Goal: Task Accomplishment & Management: Complete application form

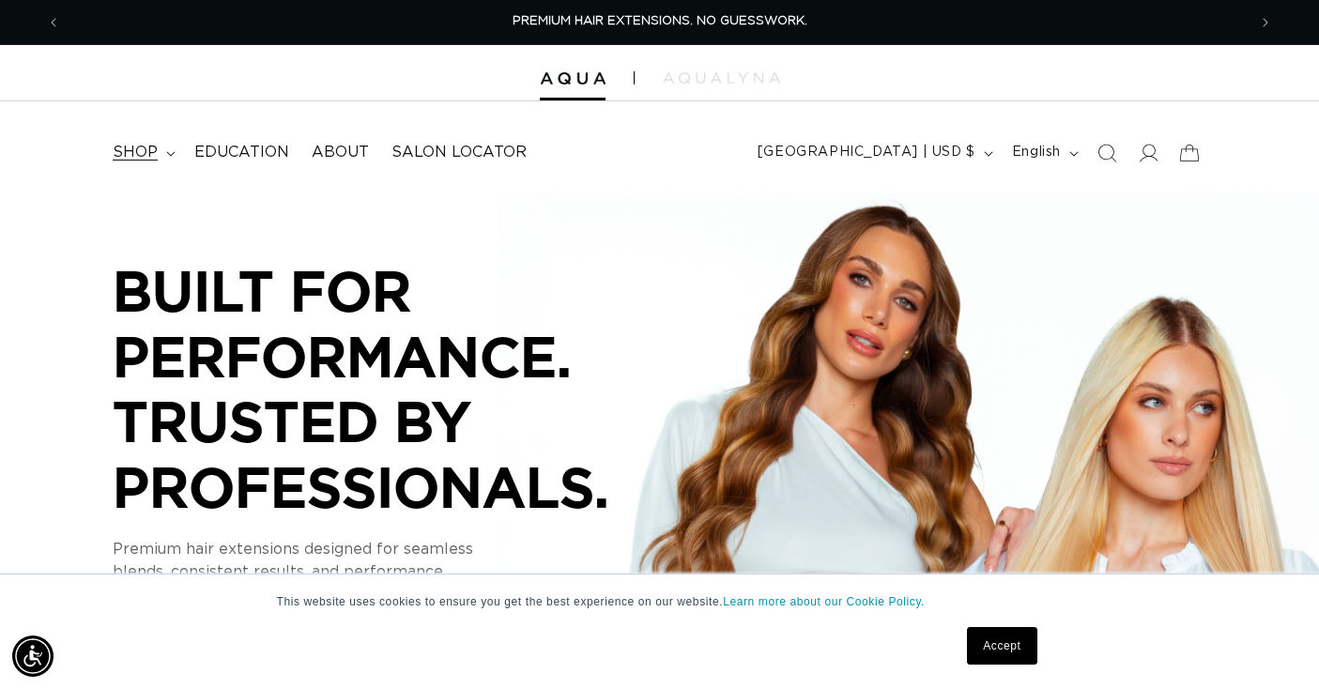
click at [128, 150] on span "shop" at bounding box center [135, 153] width 45 height 20
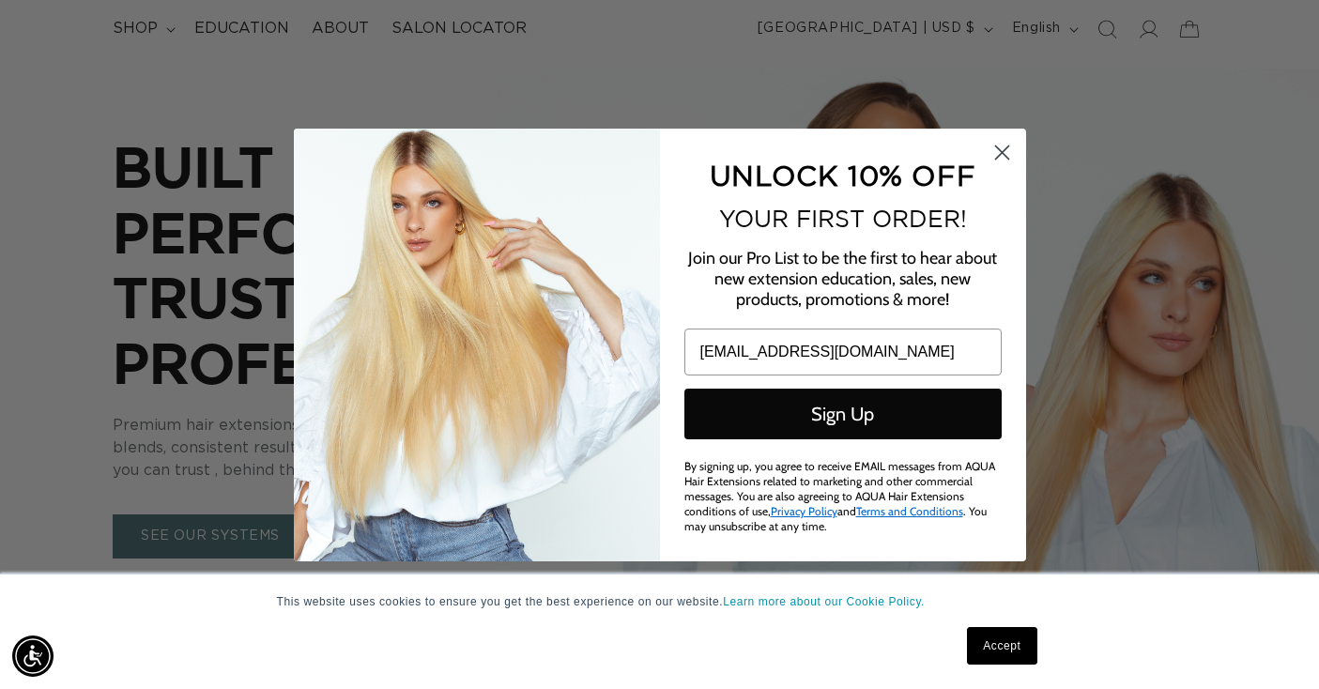
type input "admin@manecollectivehairlounge.com"
click at [907, 409] on button "Sign Up" at bounding box center [842, 414] width 317 height 51
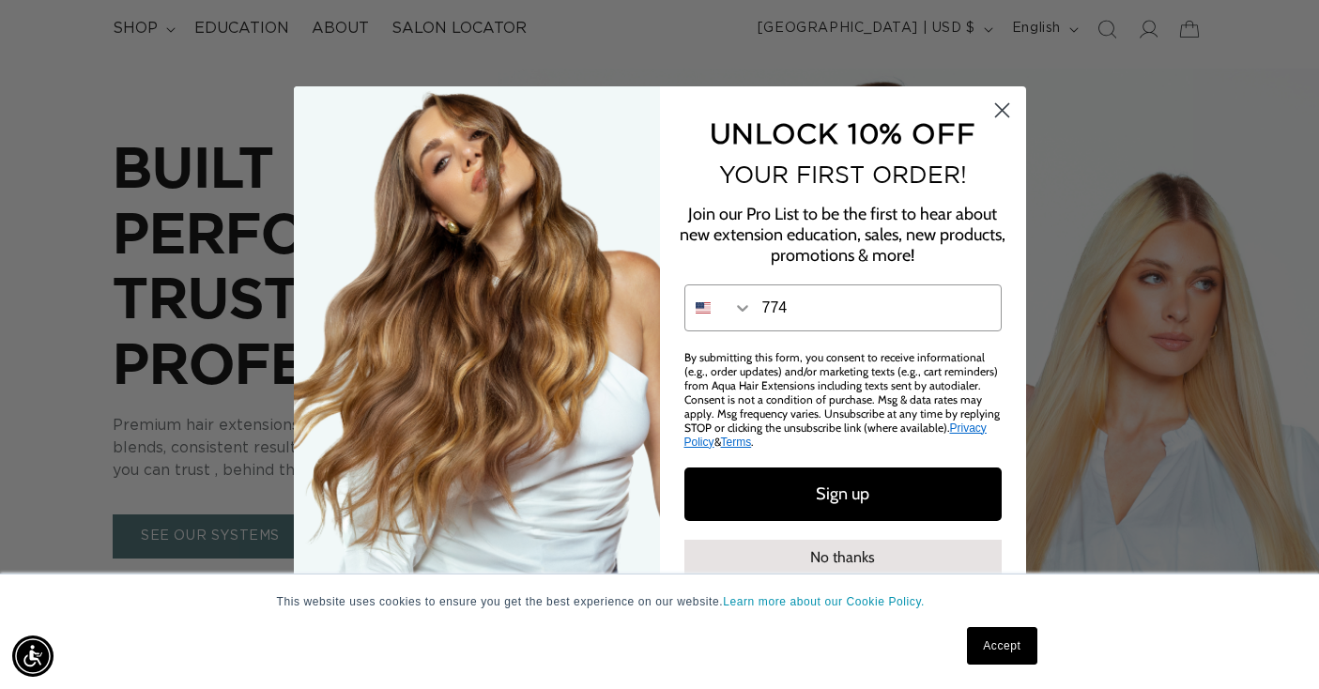
scroll to position [0, 2371]
type input "774-281-7522"
click at [899, 480] on button "Sign up" at bounding box center [842, 493] width 317 height 53
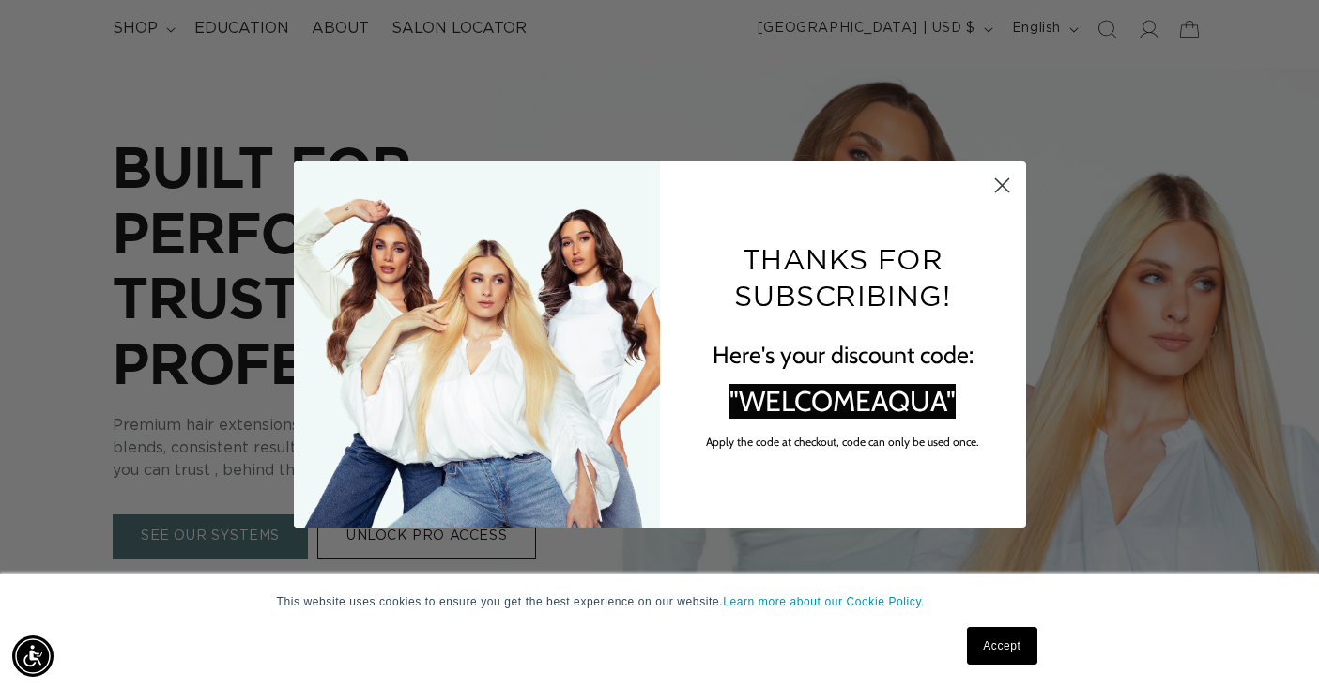
scroll to position [0, 0]
click at [1001, 184] on circle "Close dialog" at bounding box center [1000, 185] width 31 height 31
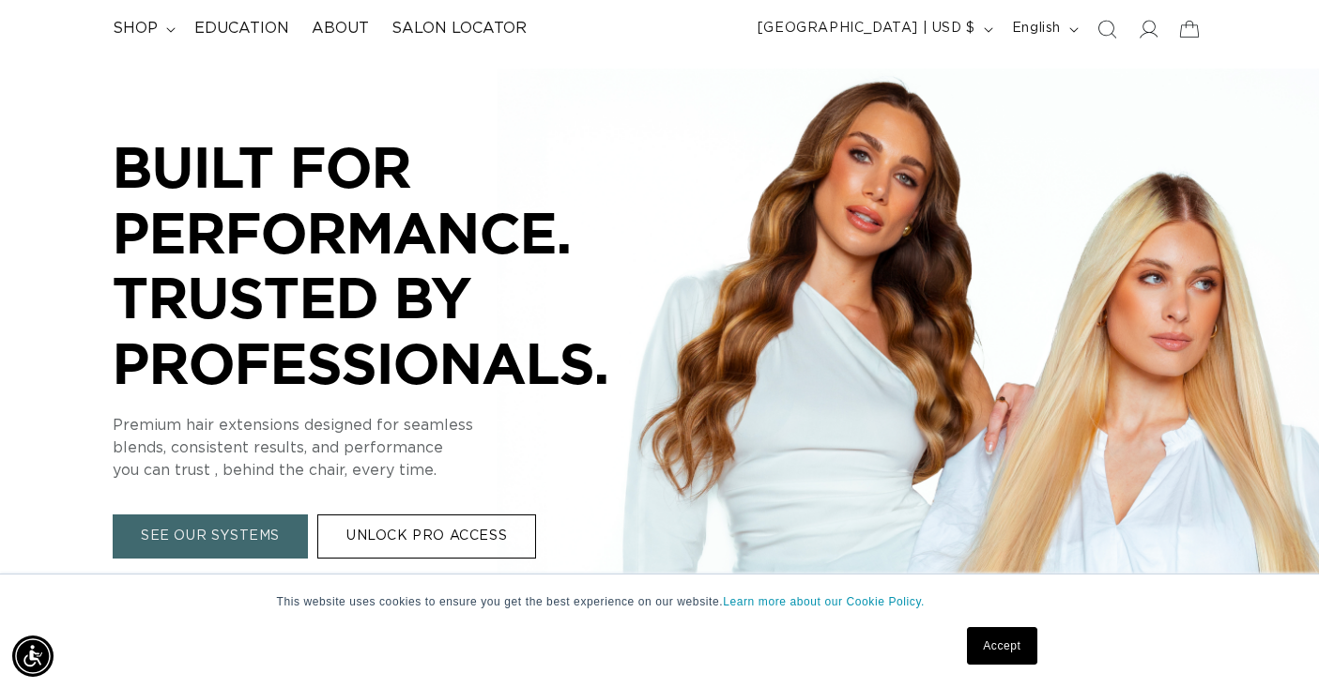
scroll to position [0, 1185]
click at [479, 524] on link "UNLOCK PRO ACCESS" at bounding box center [426, 536] width 219 height 44
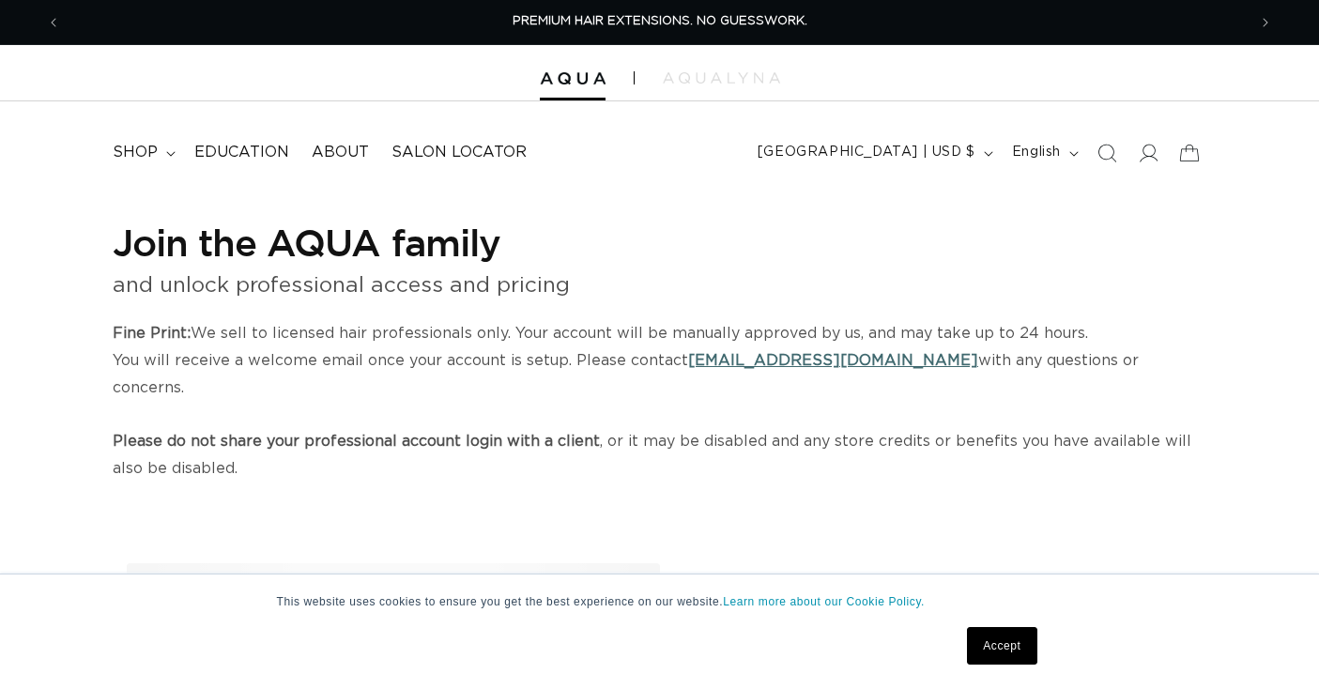
select select "US"
select select "[GEOGRAPHIC_DATA]"
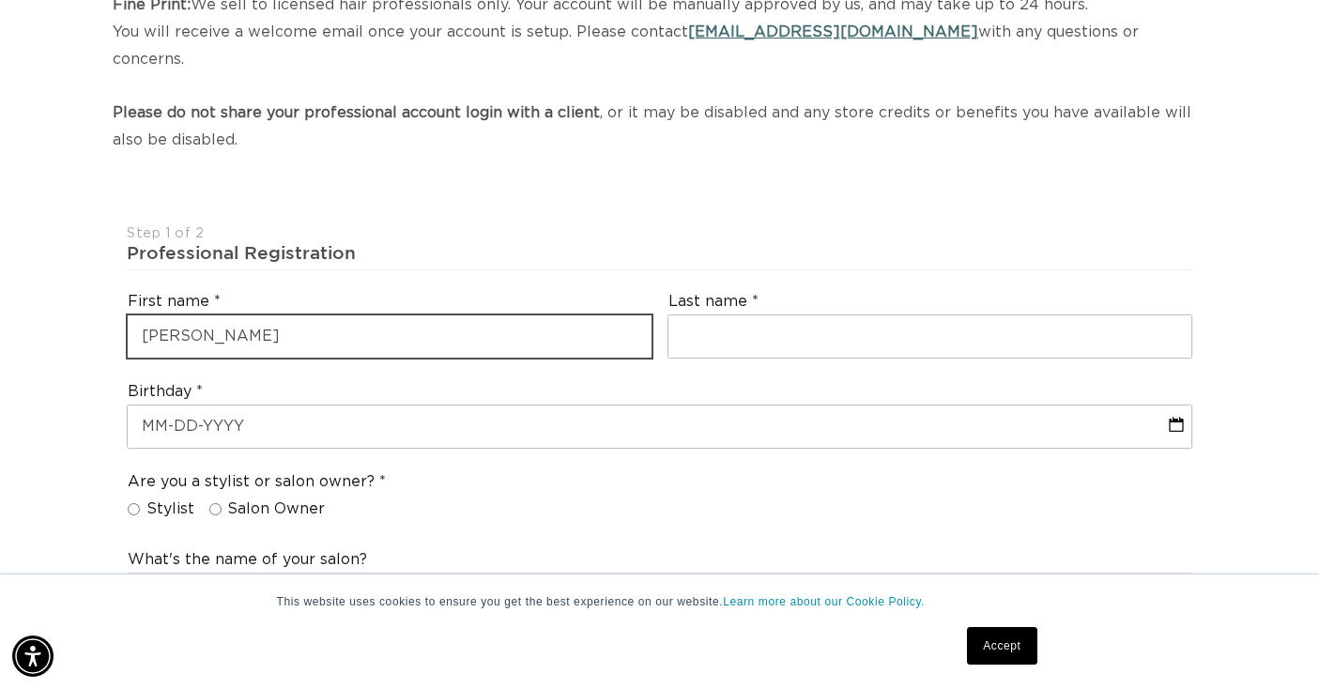
type input "Kelsey"
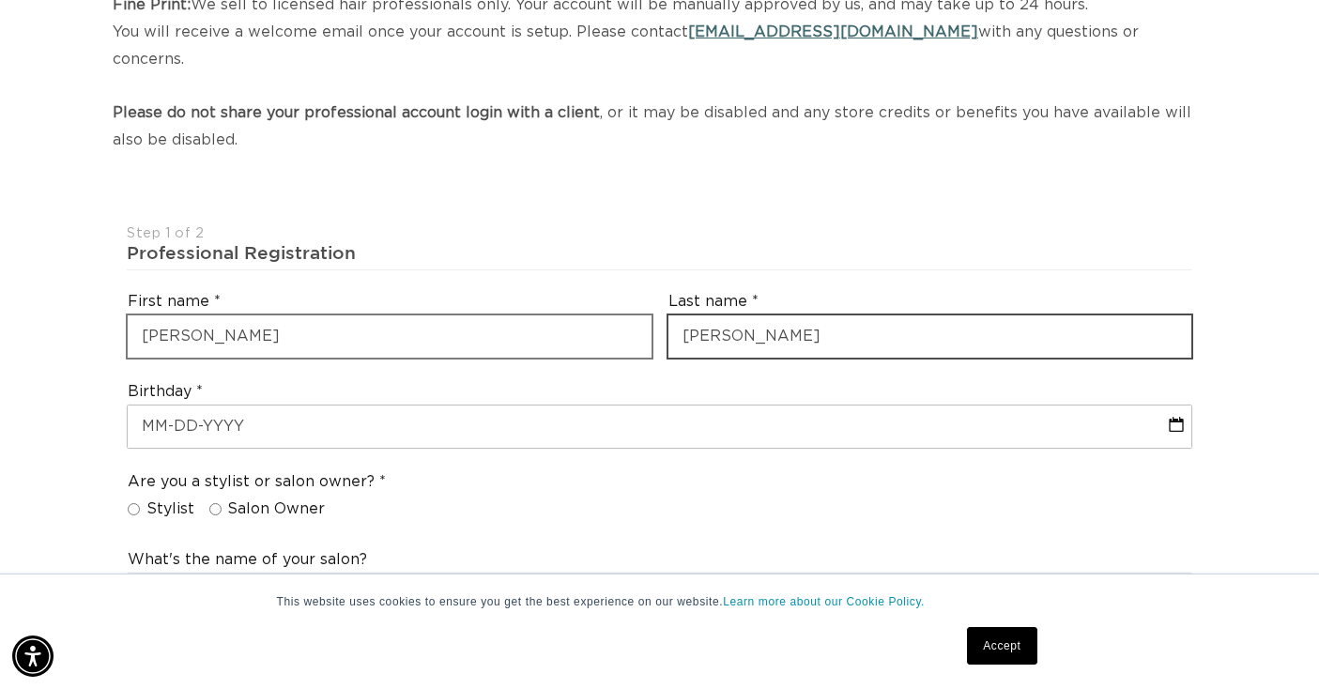
scroll to position [0, 1185]
type input "Kerrigan"
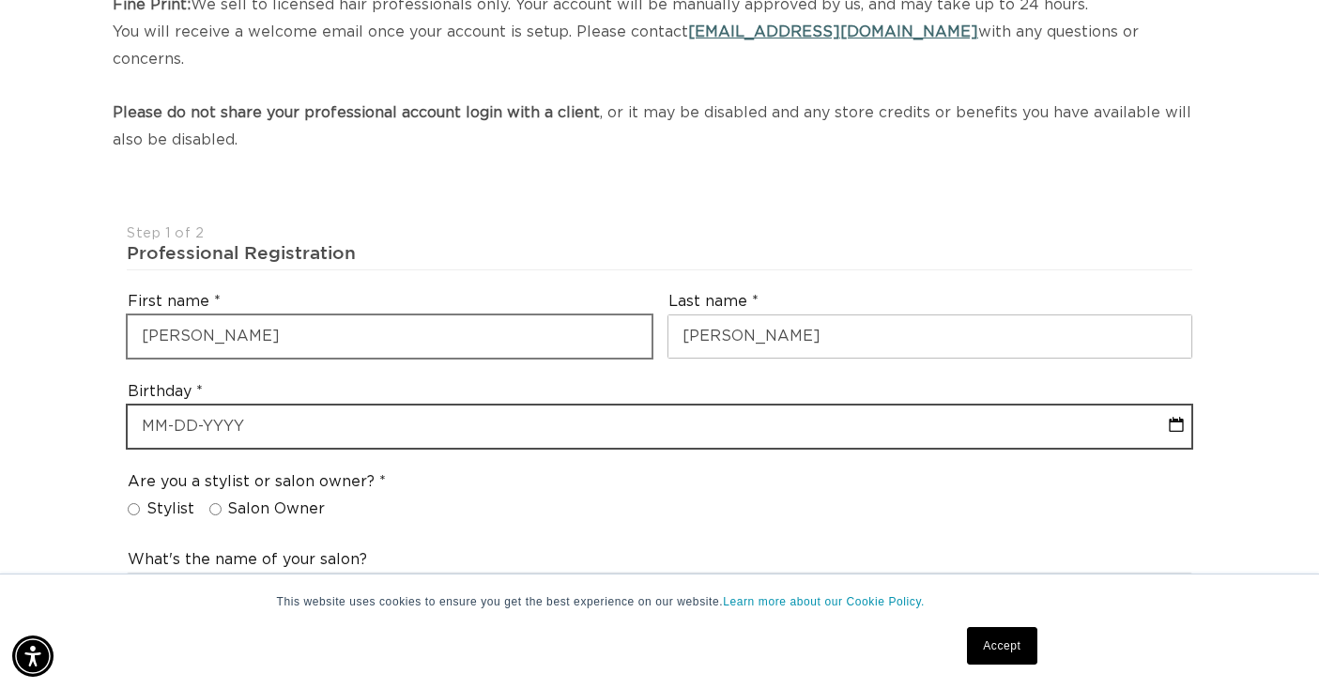
select select "7"
select select "2025"
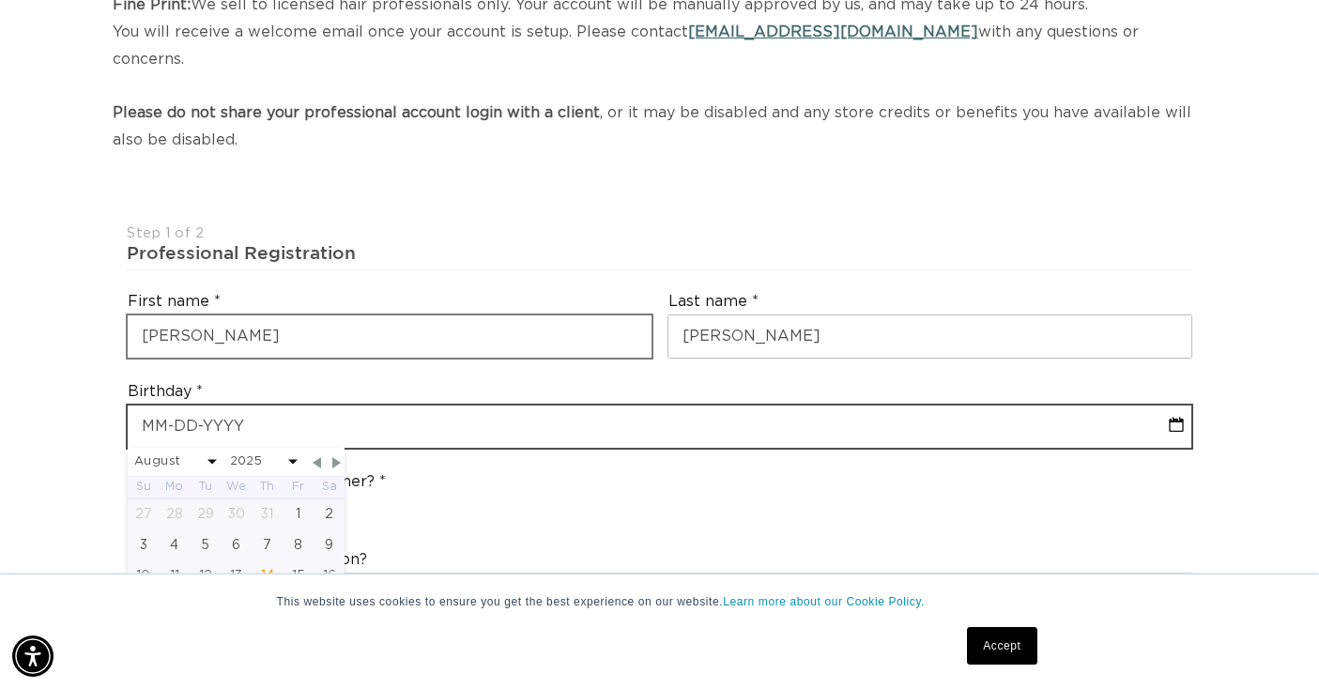
type input "0"
select select "7"
select select "2025"
type input "07"
select select "7"
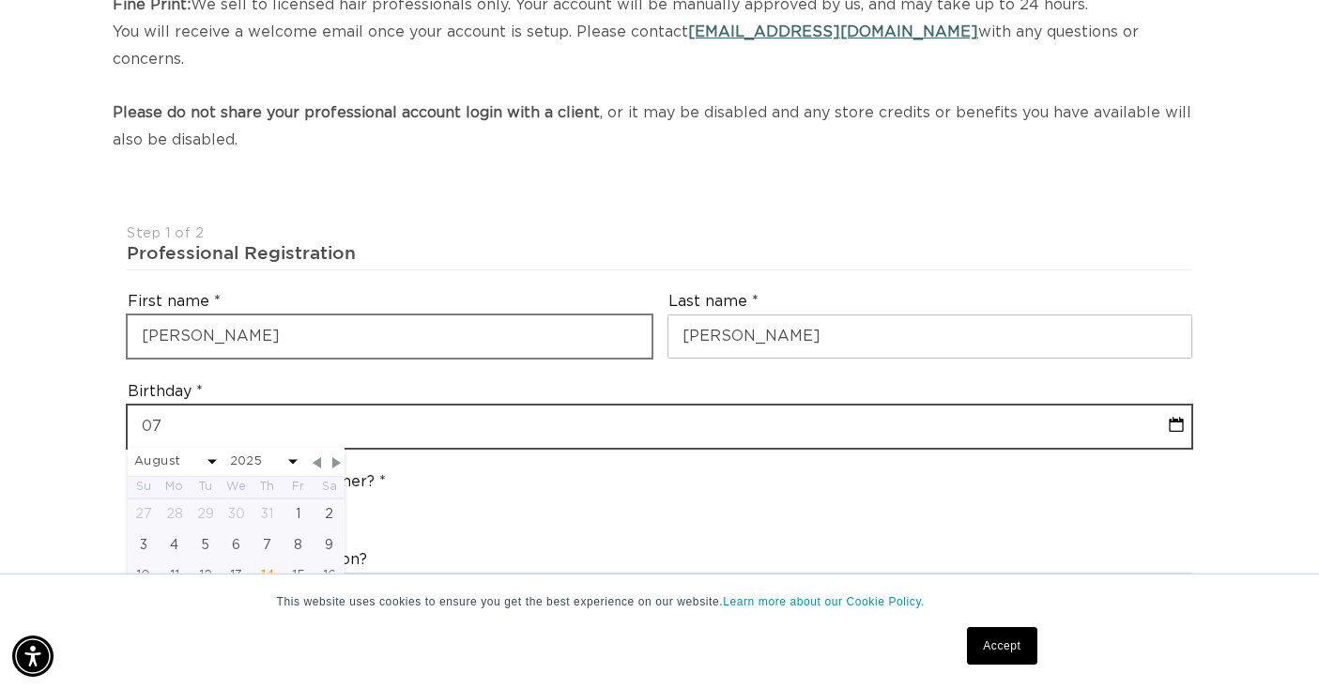
select select "2025"
type input "07/"
select select "7"
select select "2025"
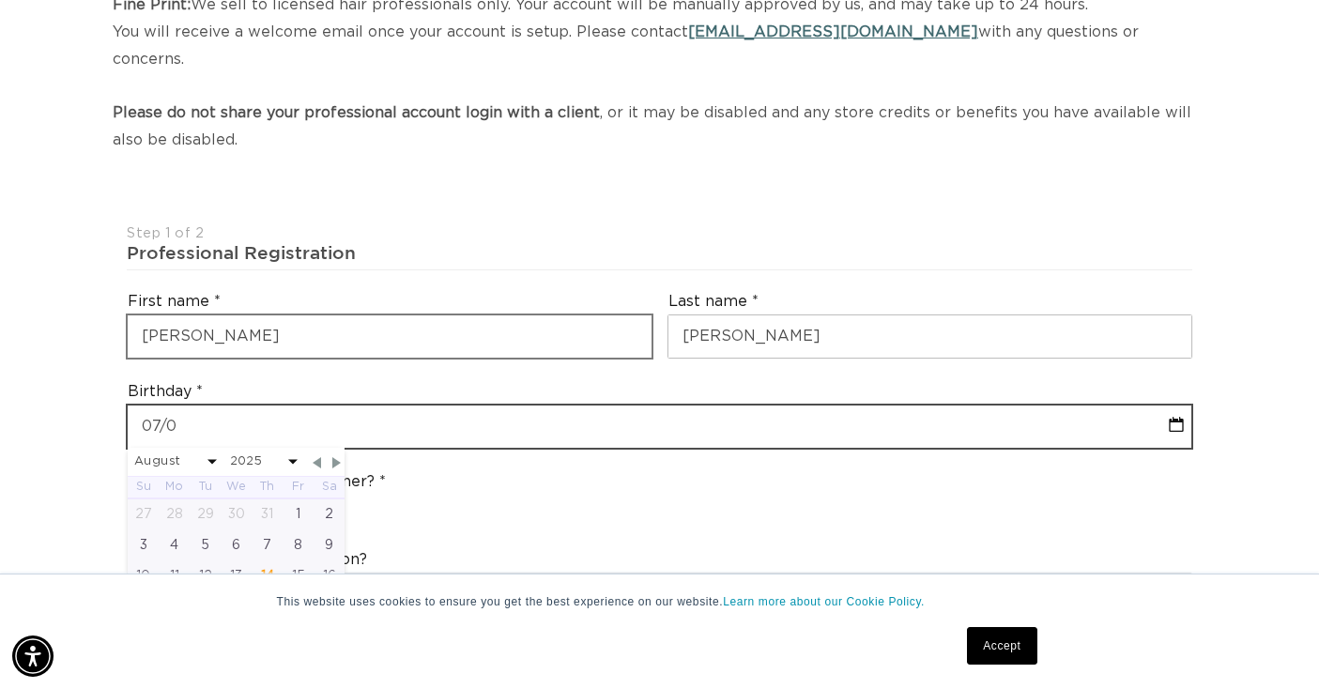
type input "07/01"
select select "7"
select select "2025"
type input "07/01/"
select select "7"
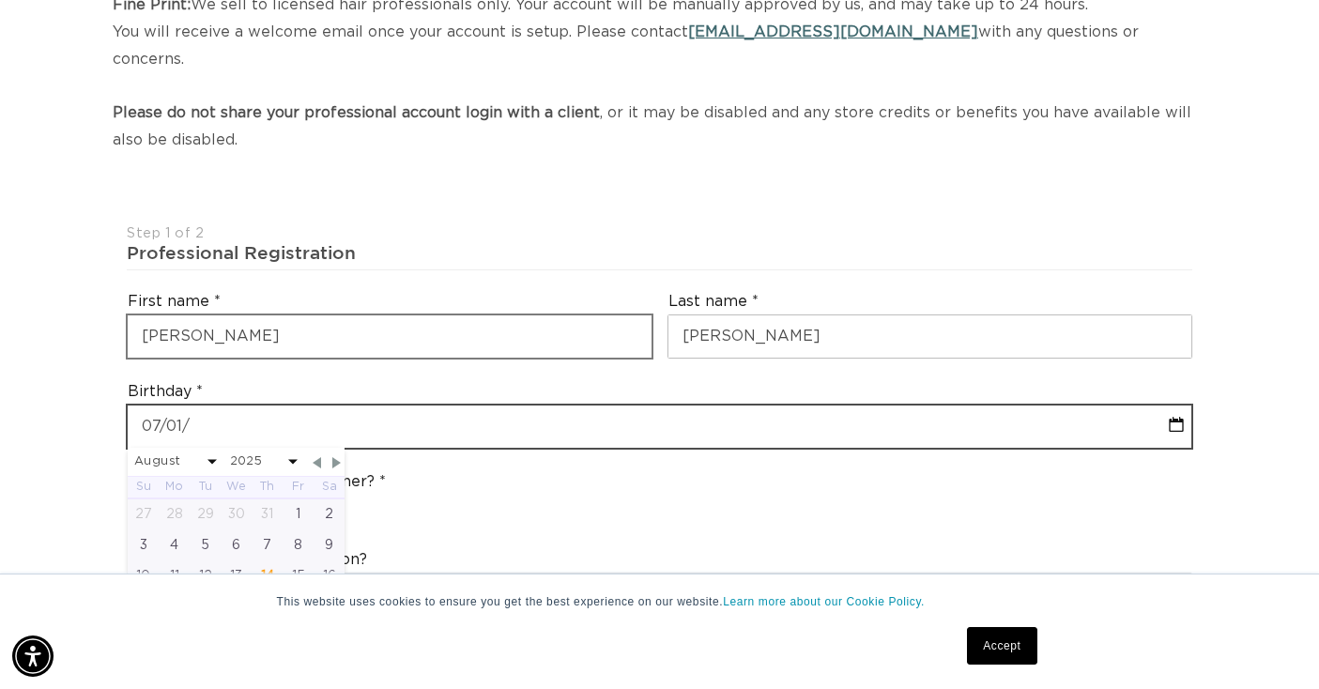
select select "2025"
type input "07/01/1"
select select "7"
select select "2025"
type input "07/01/19"
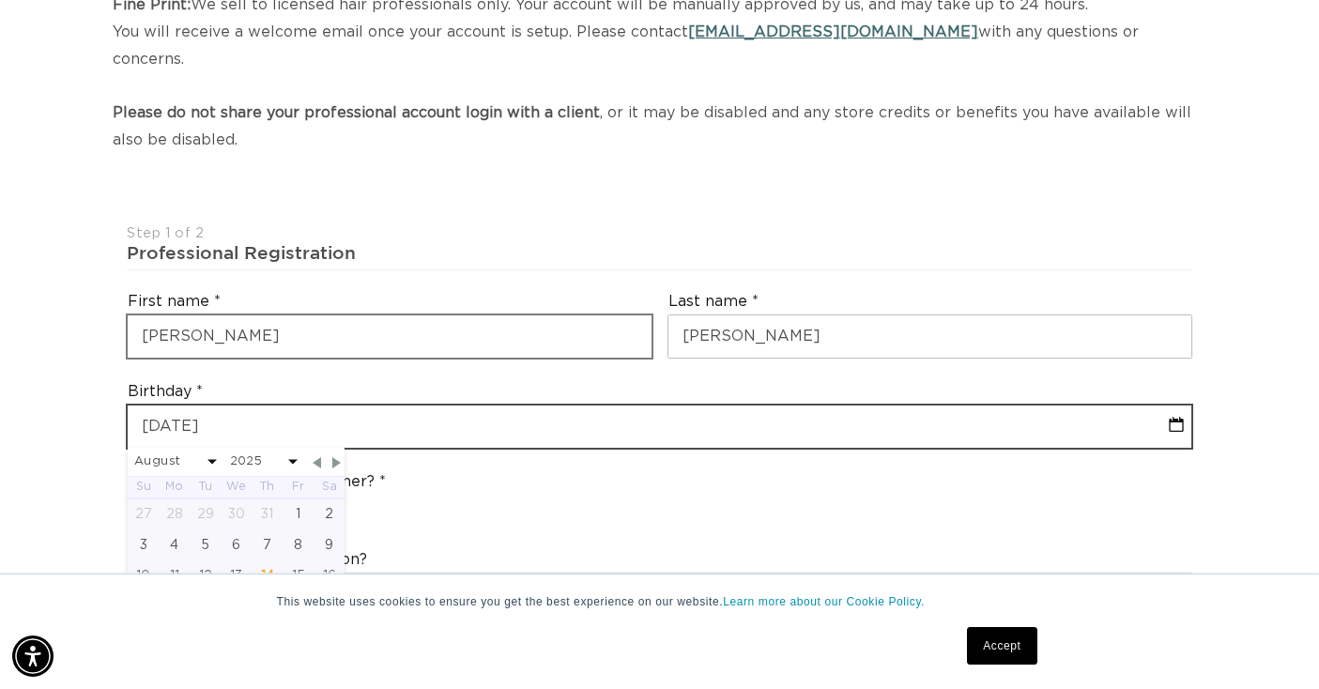
select select "7"
select select "2025"
type input "07-01-1994"
select select "6"
select select "1994"
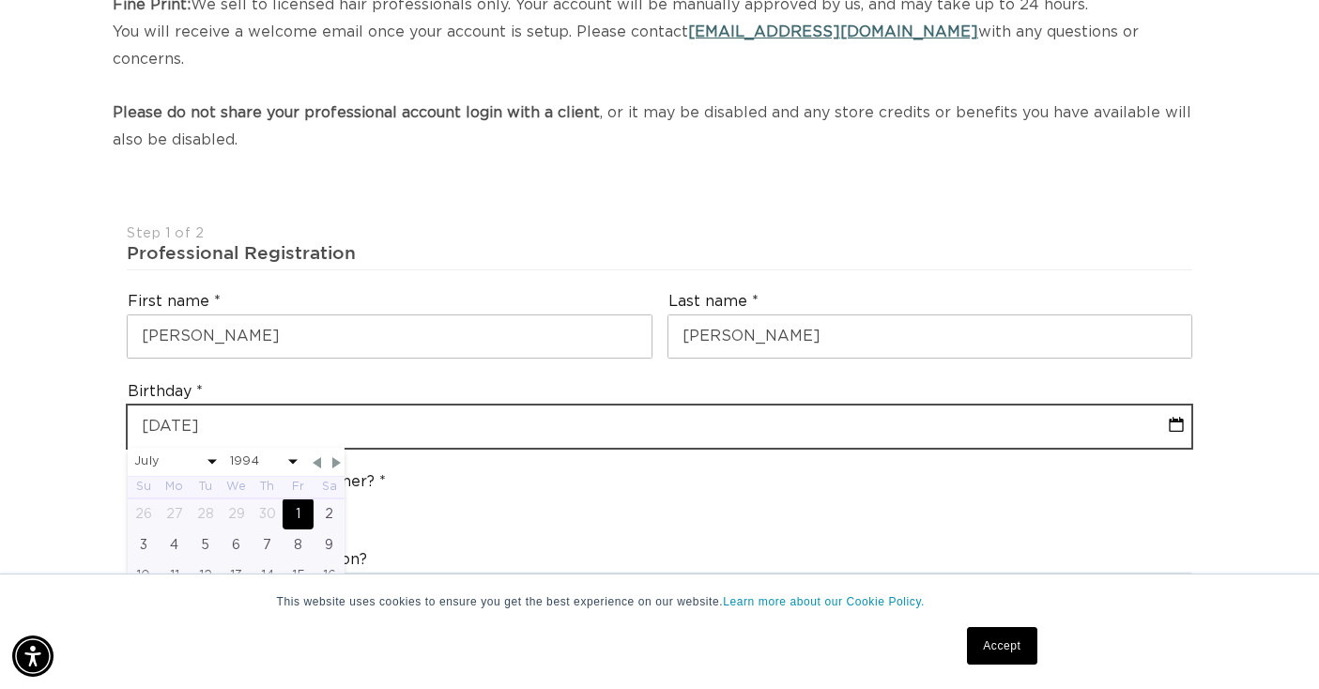
scroll to position [0, 0]
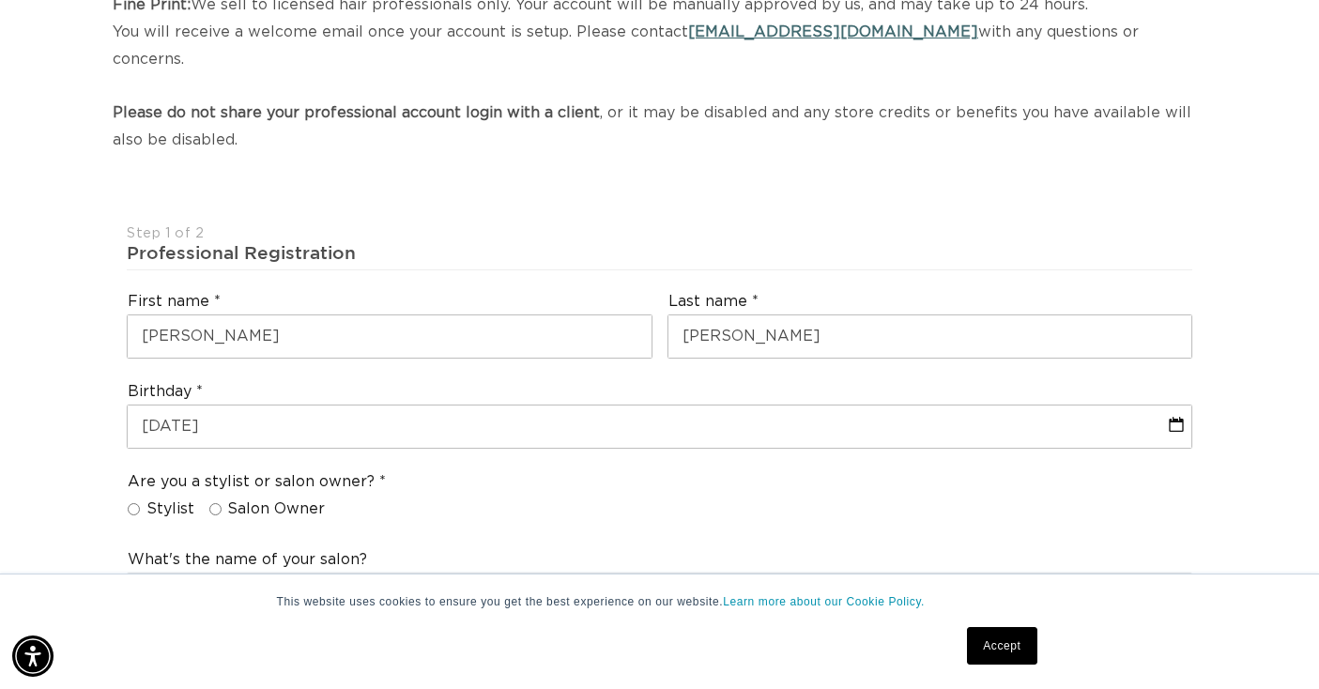
click at [694, 464] on div "Are you a stylist or salon owner? Stylist Salon Owner" at bounding box center [659, 499] width 1080 height 71
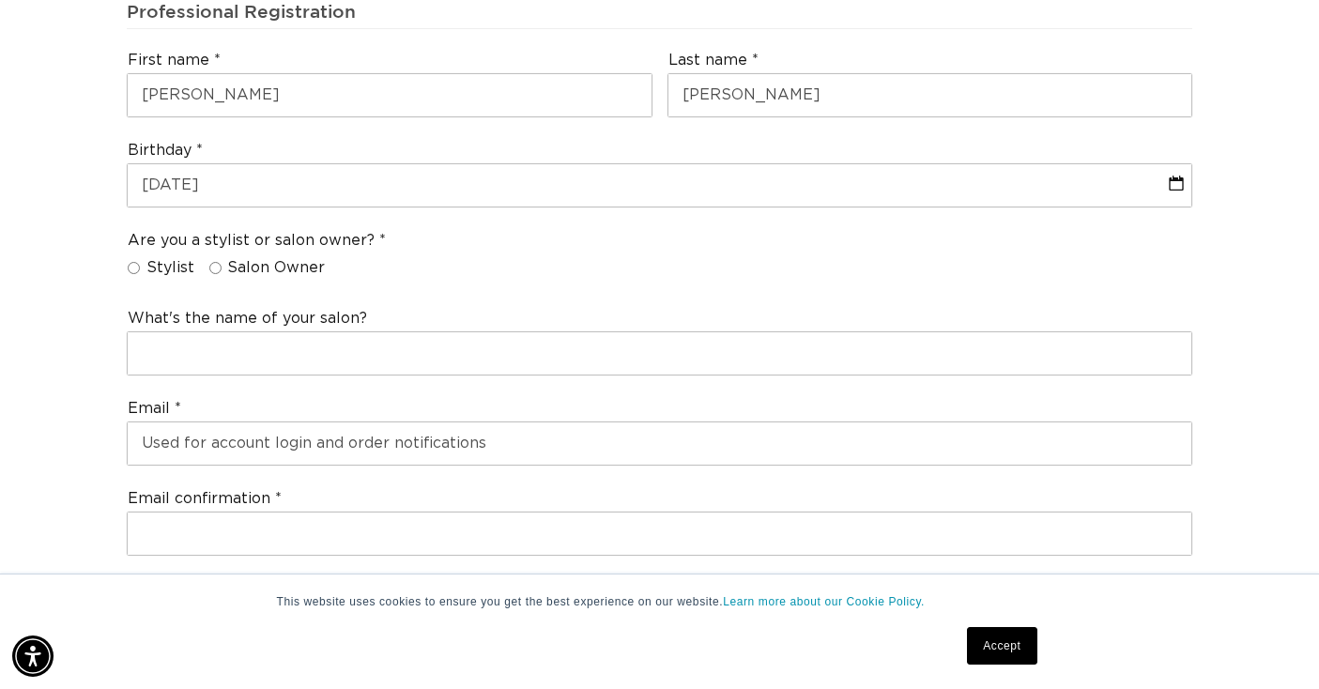
scroll to position [581, 0]
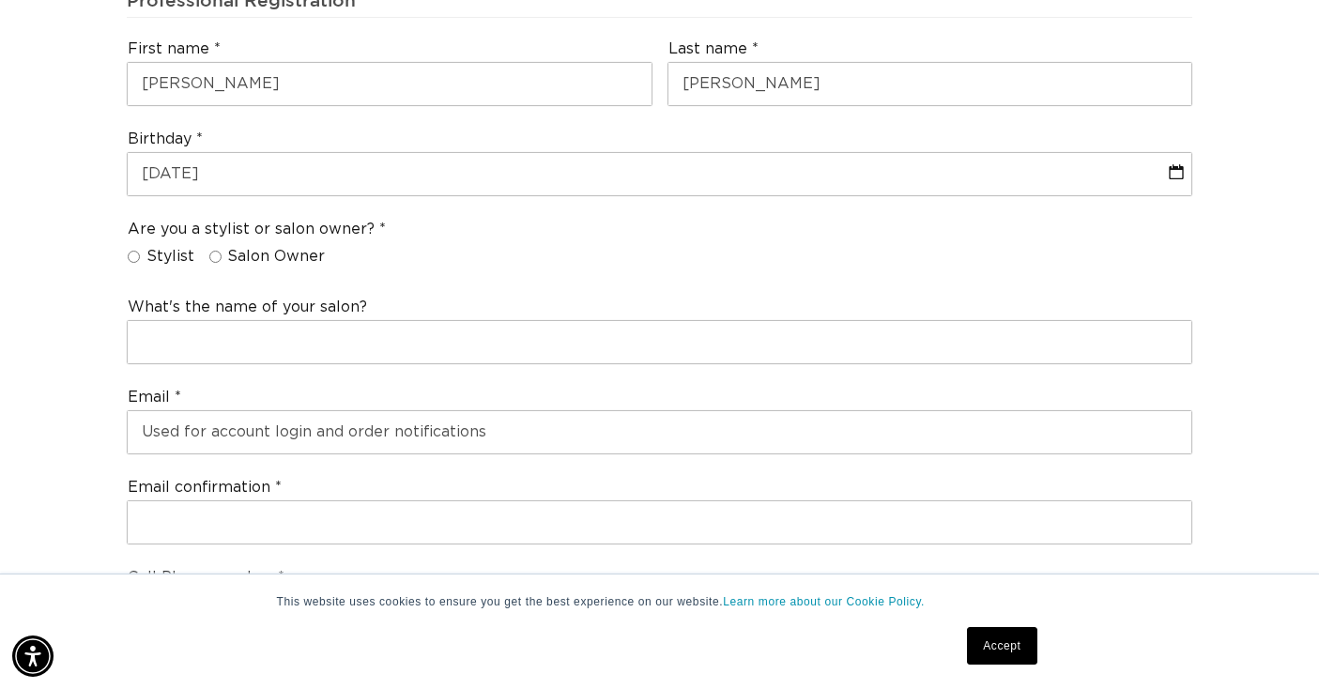
click at [214, 251] on input "Salon Owner" at bounding box center [215, 257] width 12 height 12
radio input "true"
click at [137, 251] on input "Stylist" at bounding box center [134, 257] width 12 height 12
radio input "true"
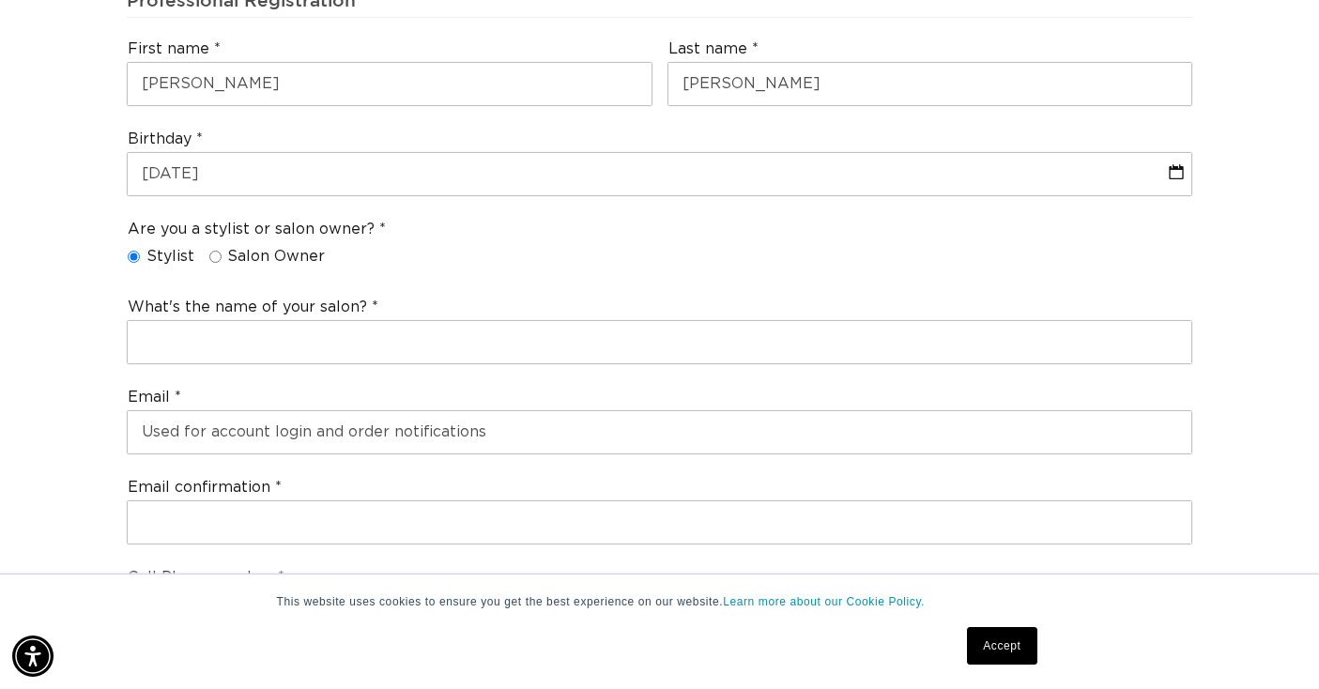
click at [213, 251] on input "Salon Owner" at bounding box center [215, 257] width 12 height 12
radio input "true"
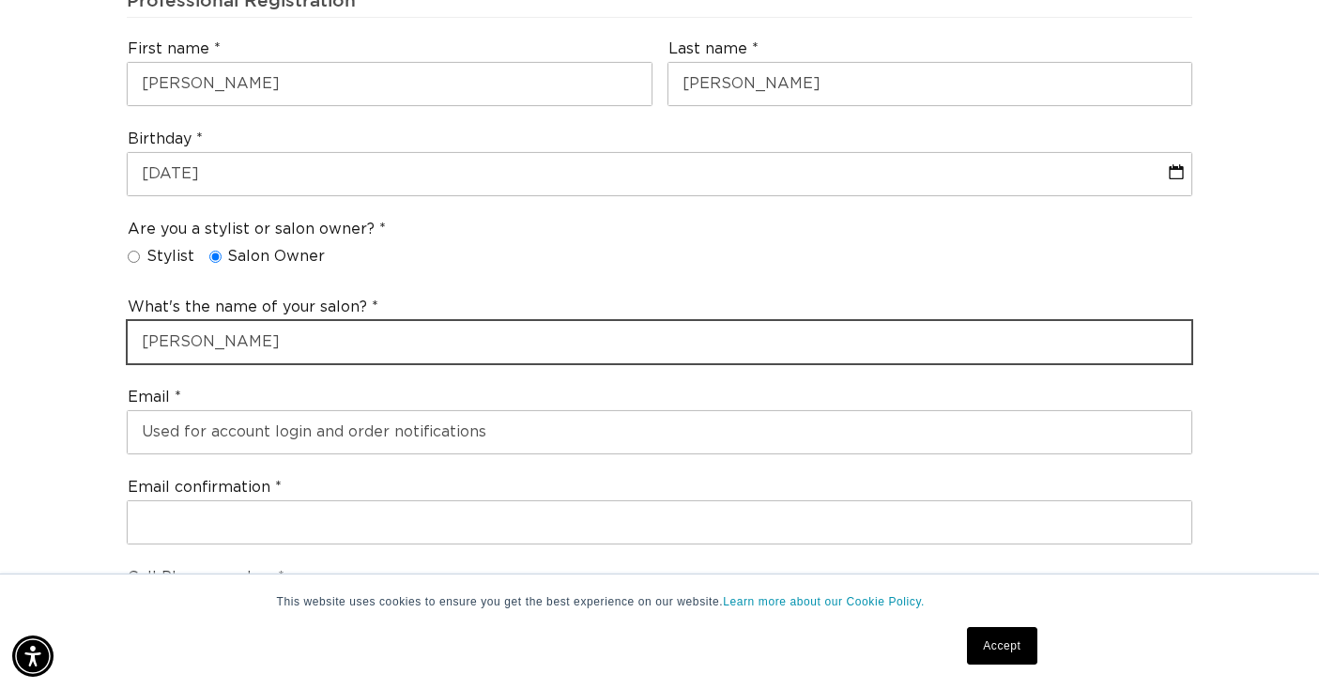
scroll to position [0, 0]
type input "Mane Collective Hair Lounge"
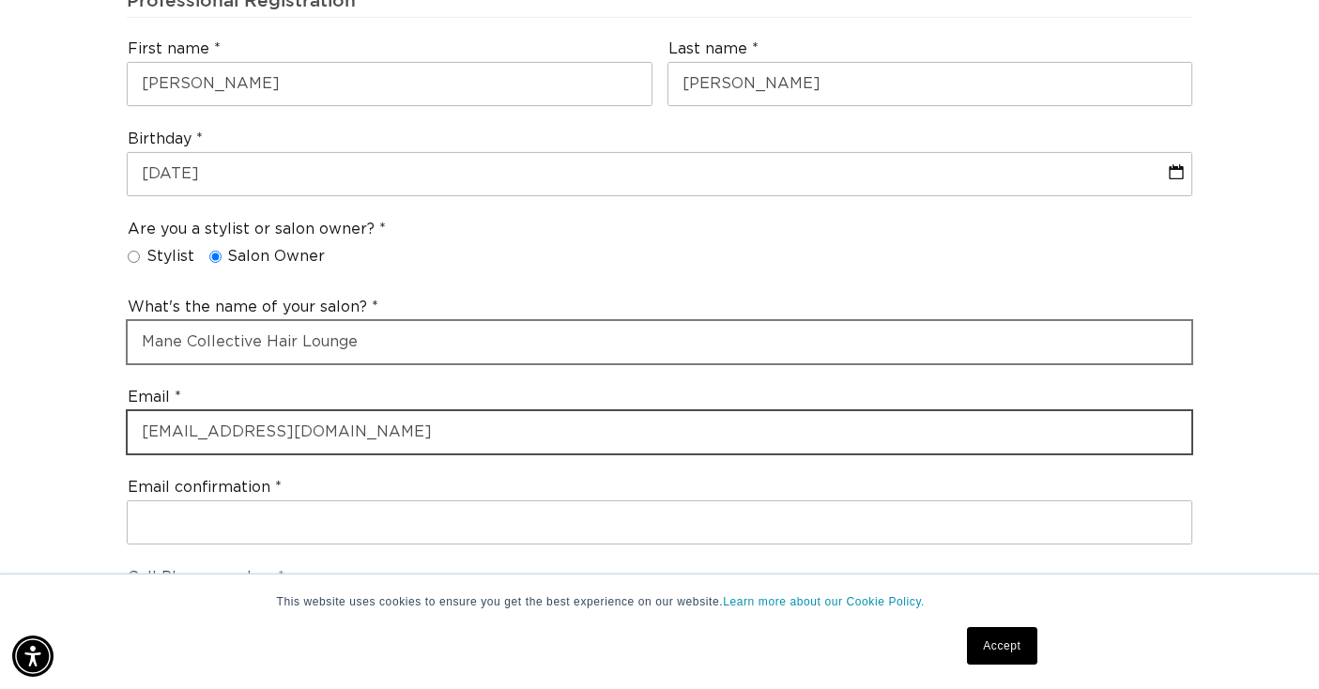
type input "admin@manecollectivehairlounge.com"
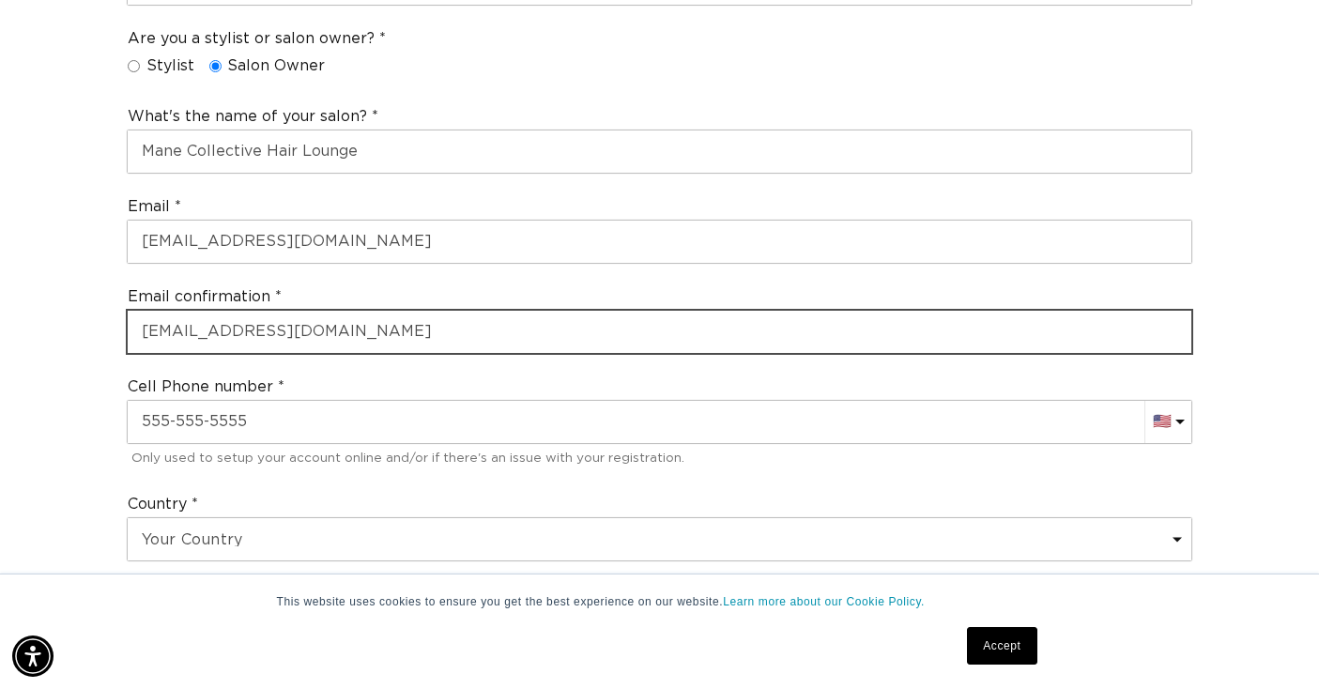
scroll to position [776, 0]
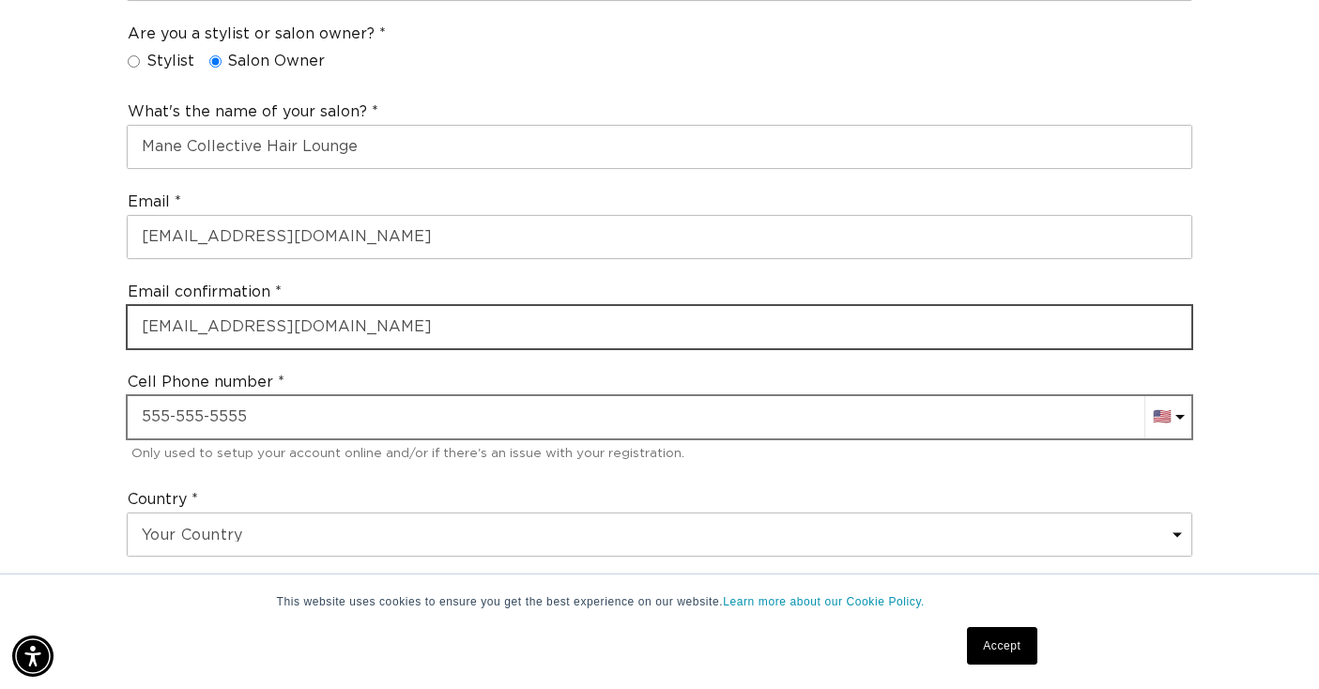
type input "admin@manecollectivehairlounge.com"
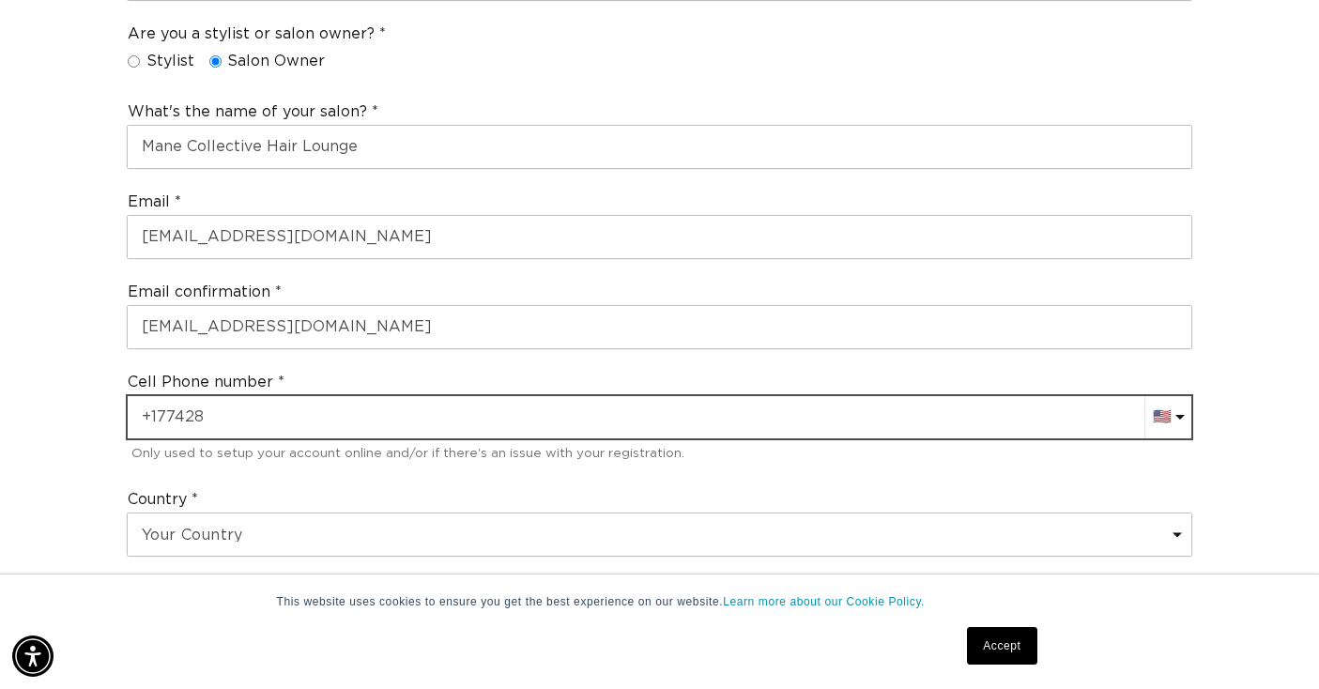
scroll to position [0, 1185]
type input "+1 774 281 7522"
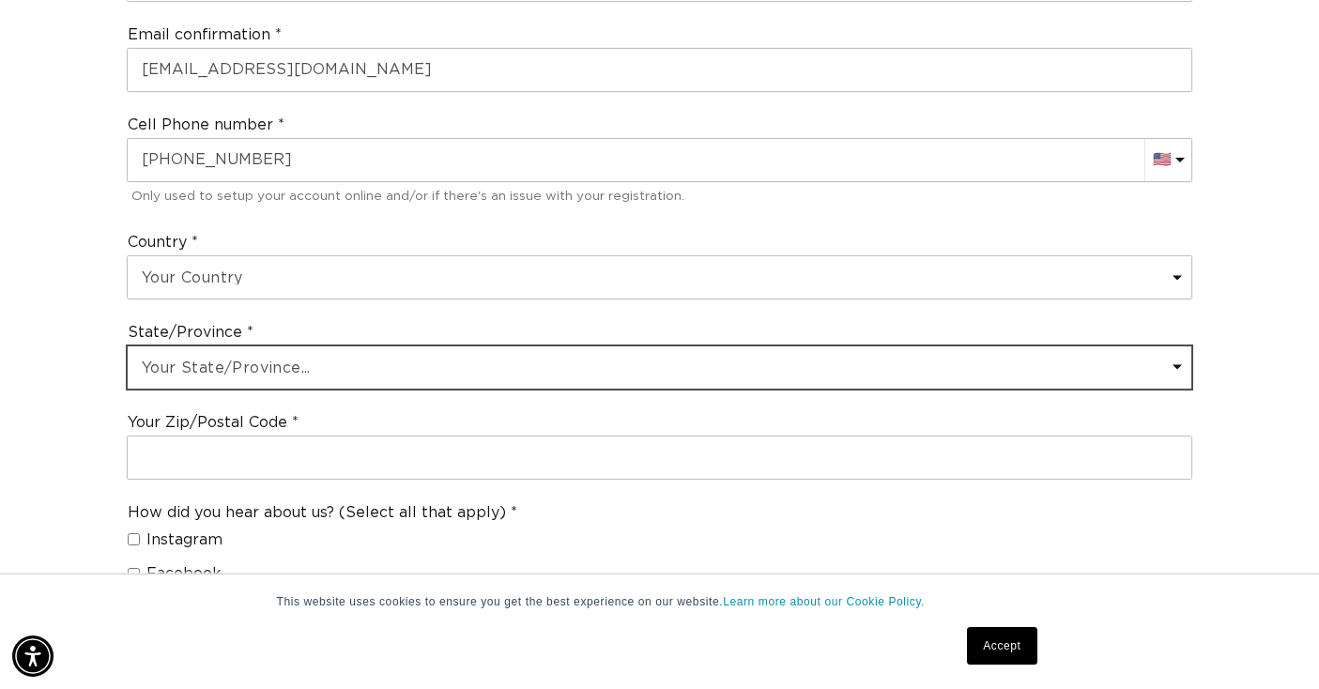
scroll to position [0, 0]
select select "Massachusetts"
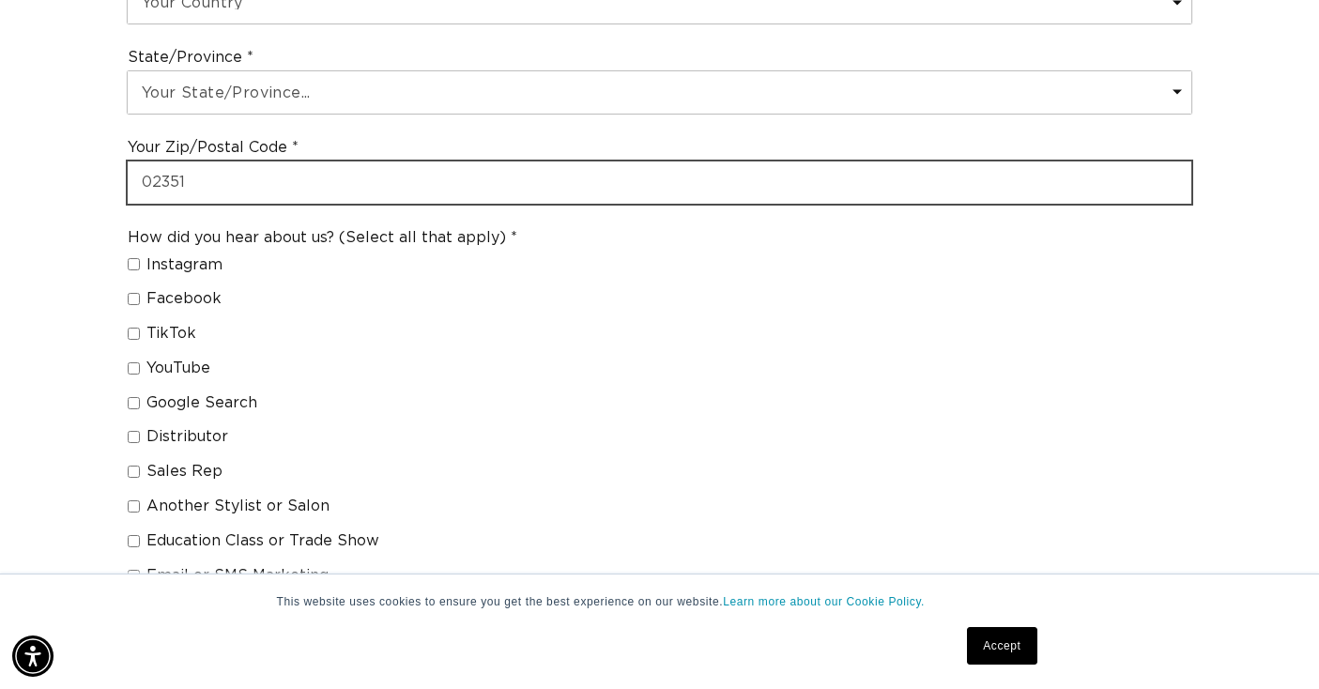
type input "02351"
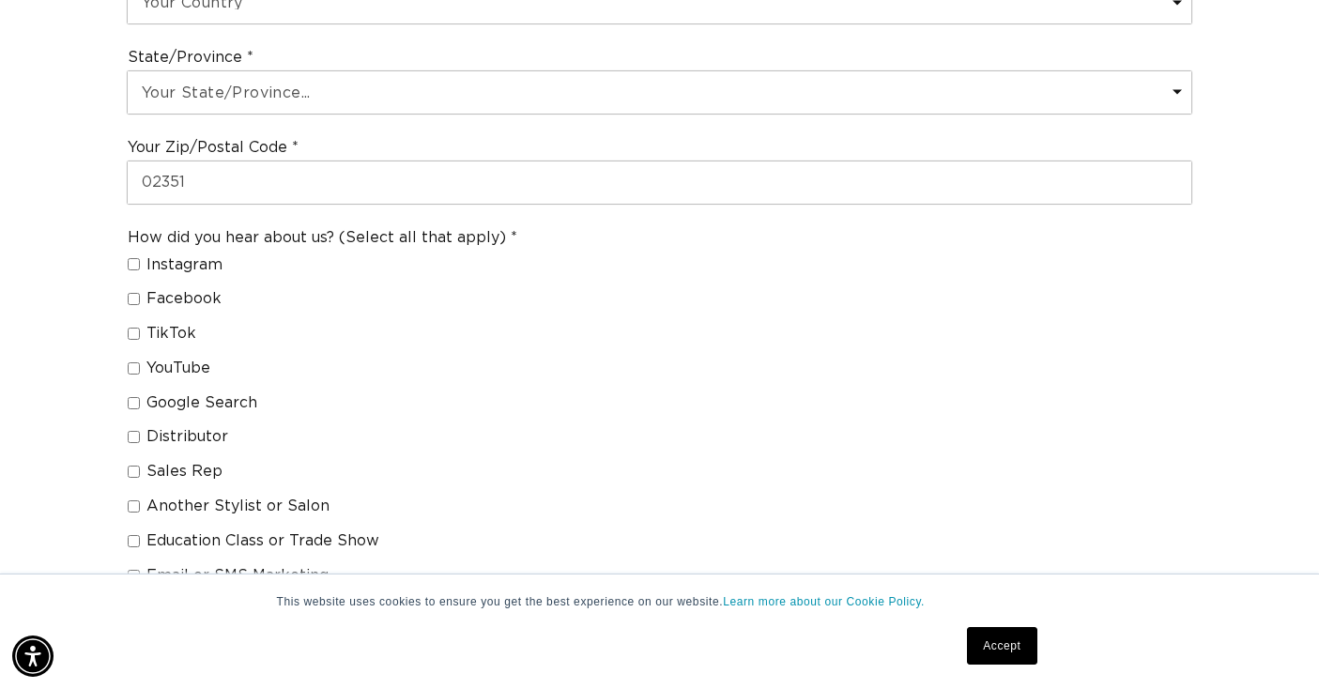
click at [135, 328] on input "TikTok" at bounding box center [134, 334] width 12 height 12
checkbox input "true"
click at [136, 431] on input "Distributor" at bounding box center [134, 437] width 12 height 12
checkbox input "true"
click at [135, 465] on input "Sales Rep" at bounding box center [134, 471] width 12 height 12
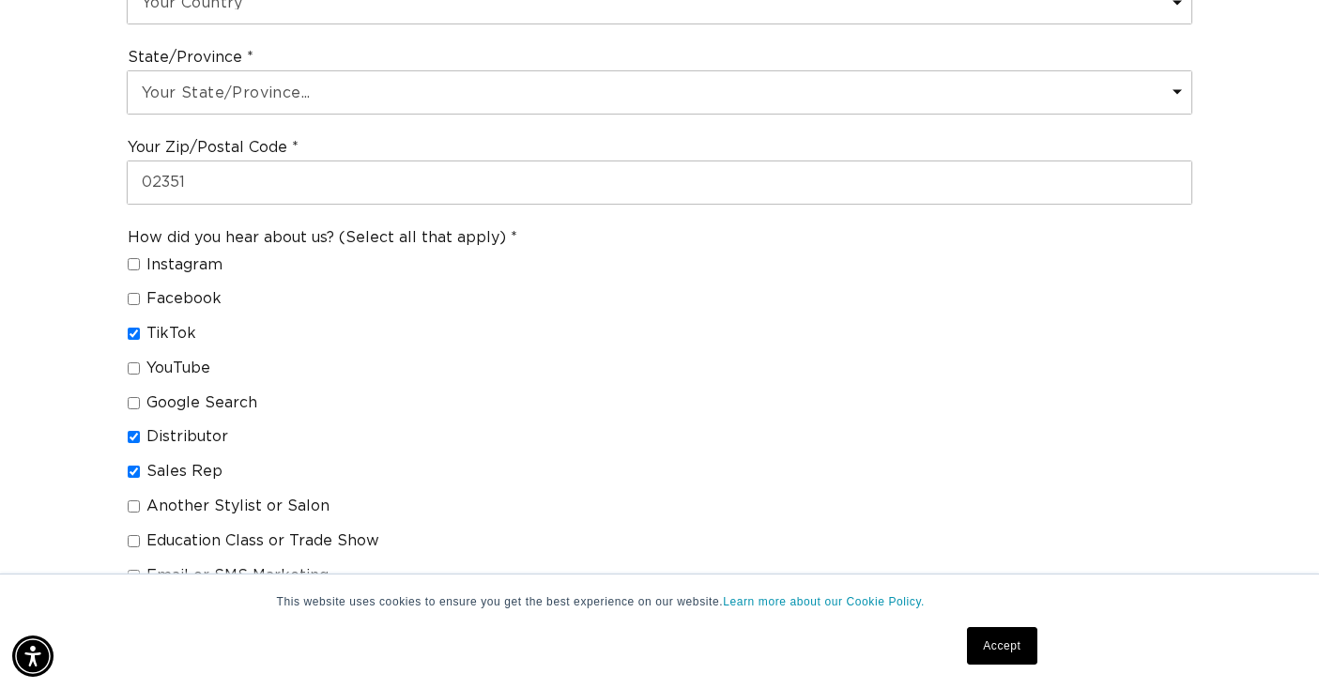
checkbox input "true"
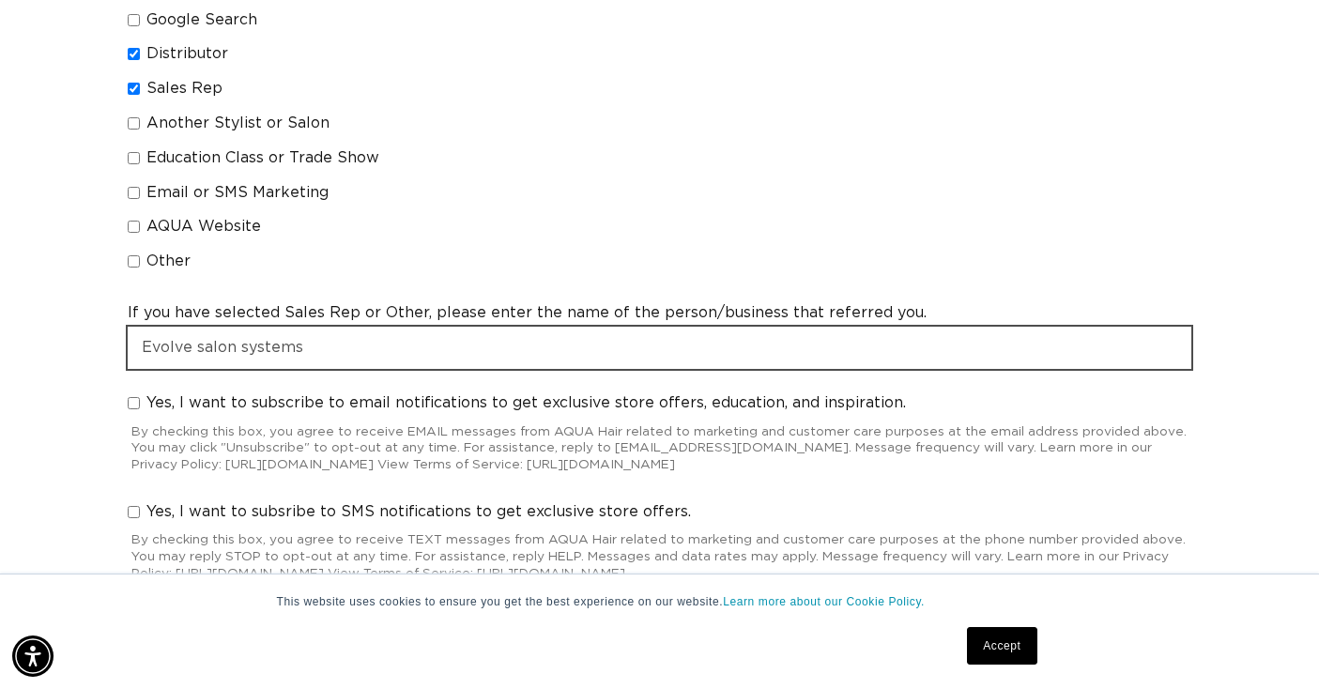
scroll to position [1697, 0]
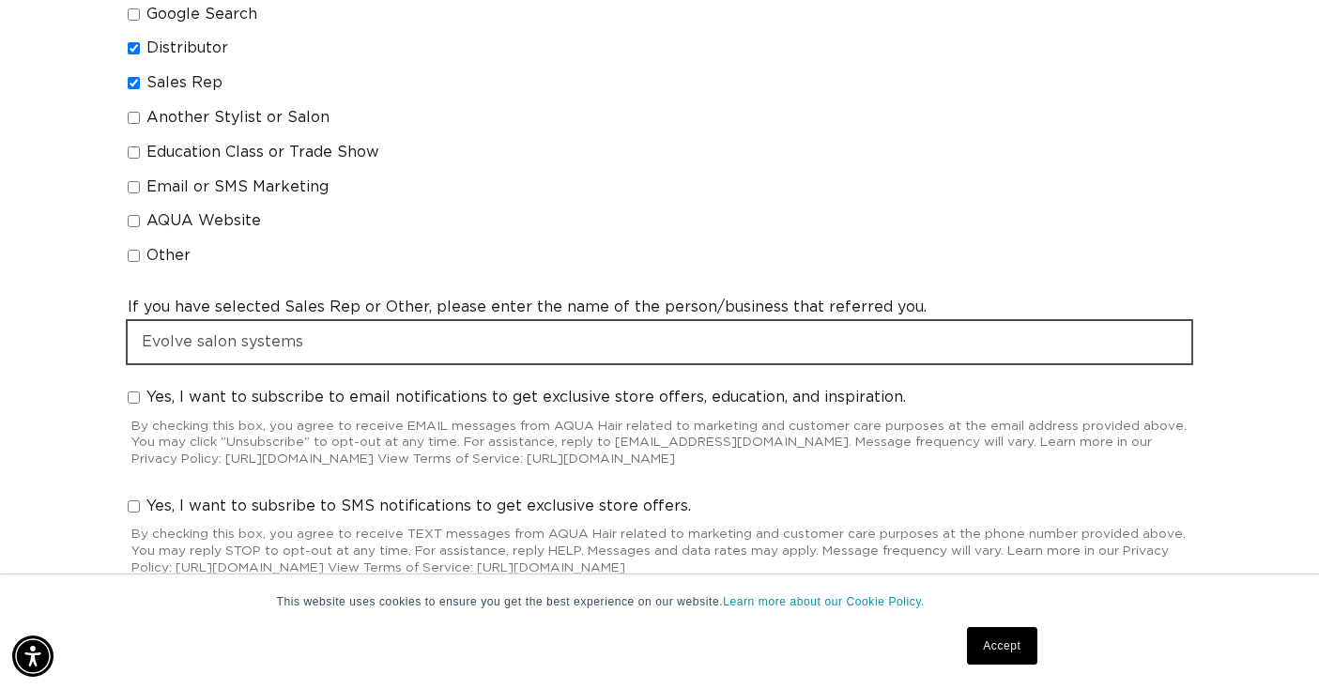
type input "Evolve salon systems"
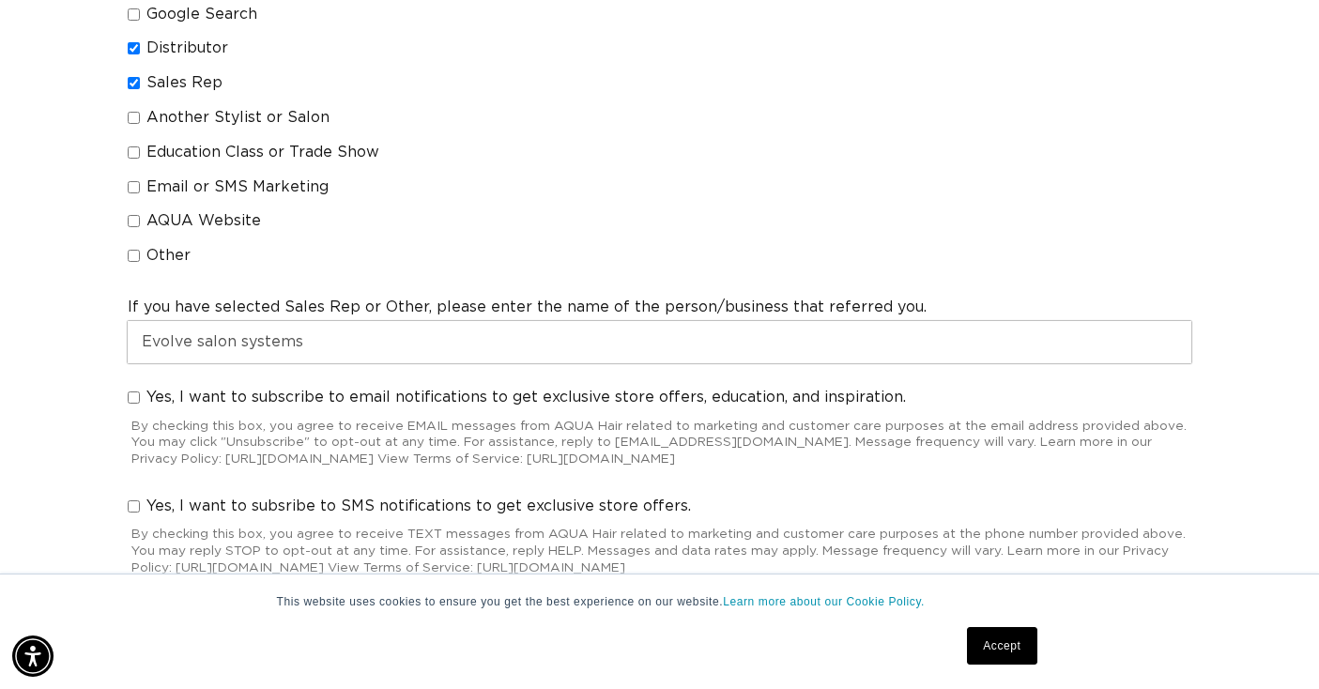
scroll to position [0, 1185]
click at [130, 391] on input "Yes, I want to subscribe to email notifications to get exclusive store offers, …" at bounding box center [134, 397] width 12 height 12
checkbox input "true"
click at [133, 500] on input "Yes, I want to subsribe to SMS notifications to get exclusive store offers." at bounding box center [134, 506] width 12 height 12
checkbox input "true"
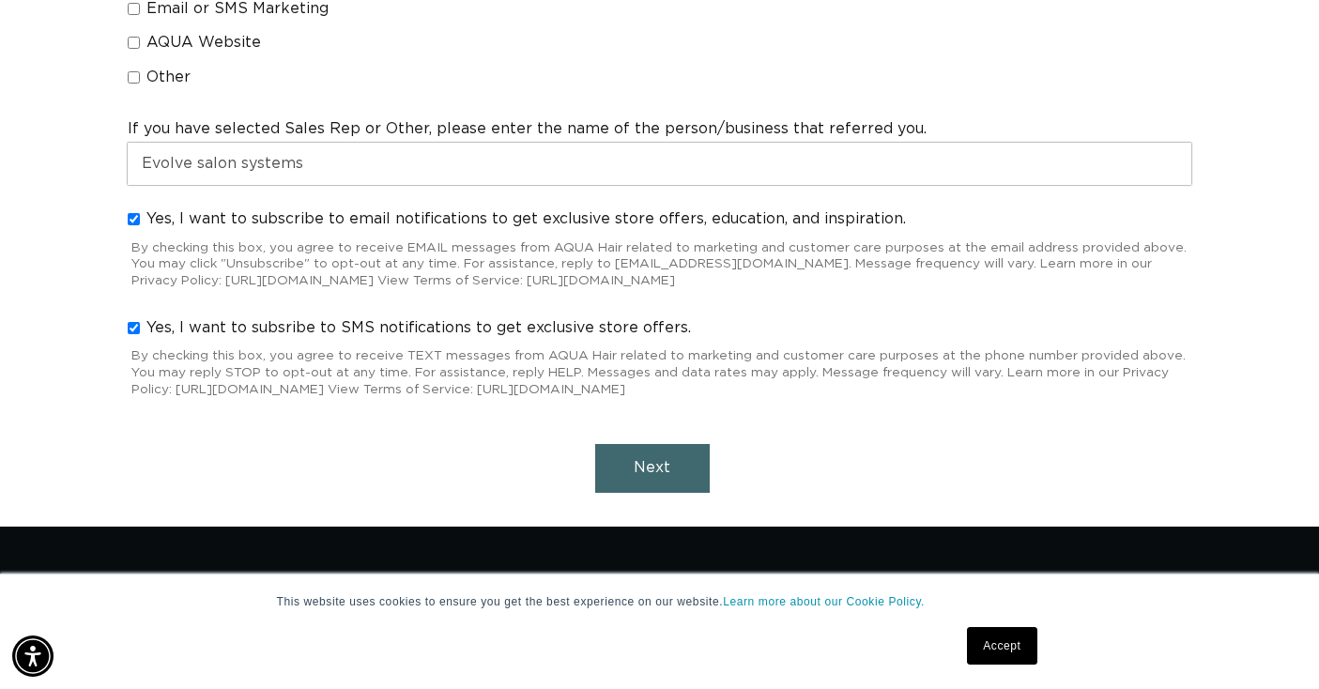
scroll to position [0, 2371]
click at [664, 444] on button "Next" at bounding box center [652, 468] width 114 height 48
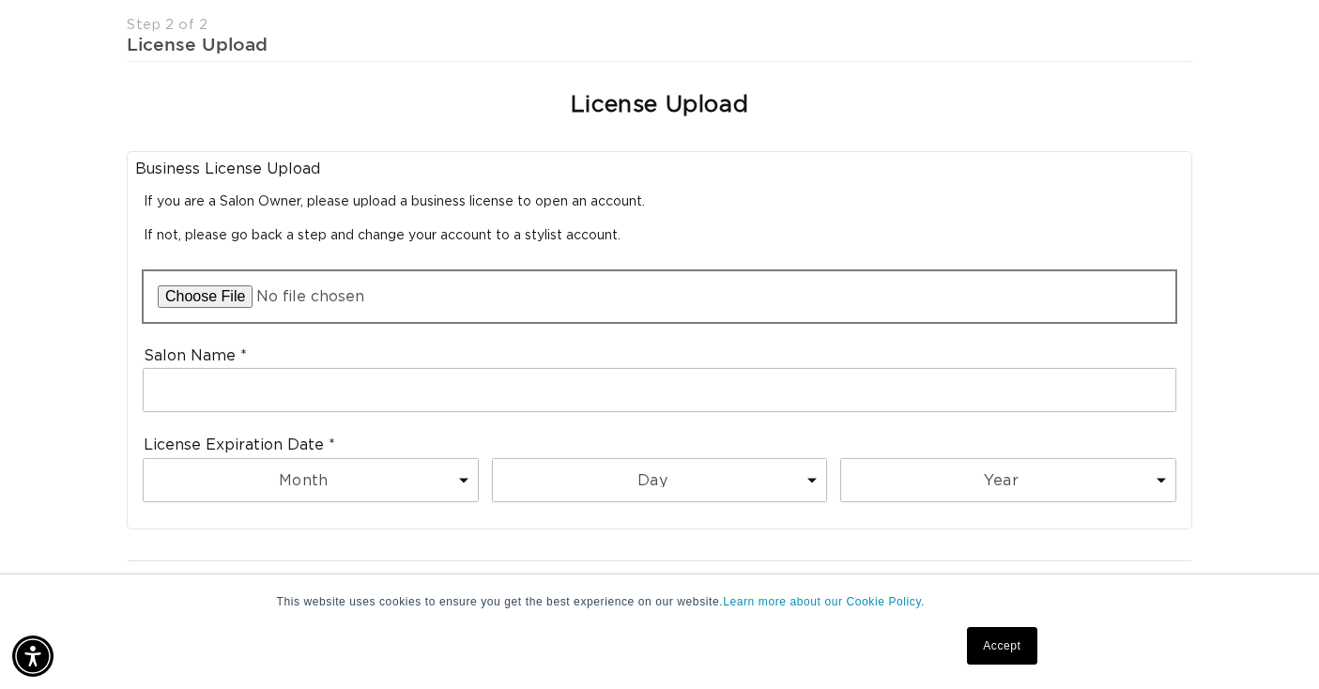
scroll to position [0, 0]
click at [227, 271] on input "file" at bounding box center [659, 296] width 1031 height 51
type input "C:\fakepath\IMG_7431.HEIC"
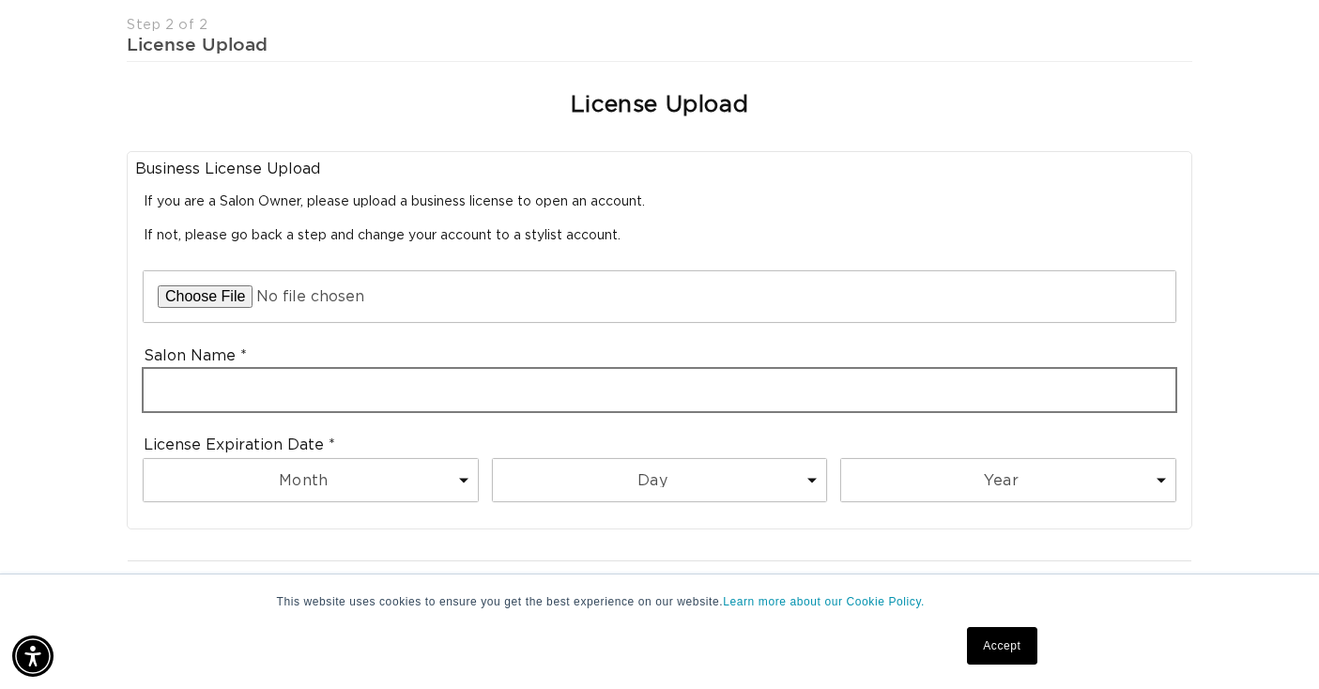
scroll to position [0, 0]
click at [506, 369] on input "text" at bounding box center [659, 390] width 1031 height 42
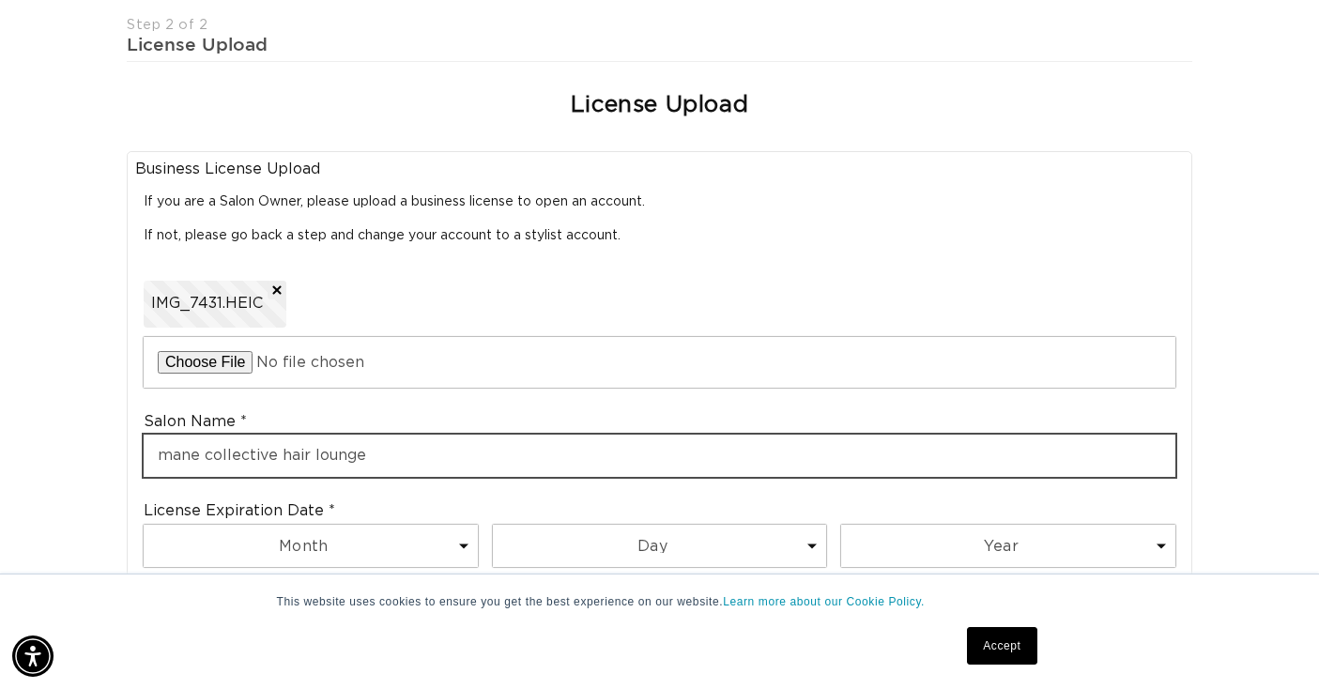
scroll to position [0, 2371]
type input "mane collective hair lounge"
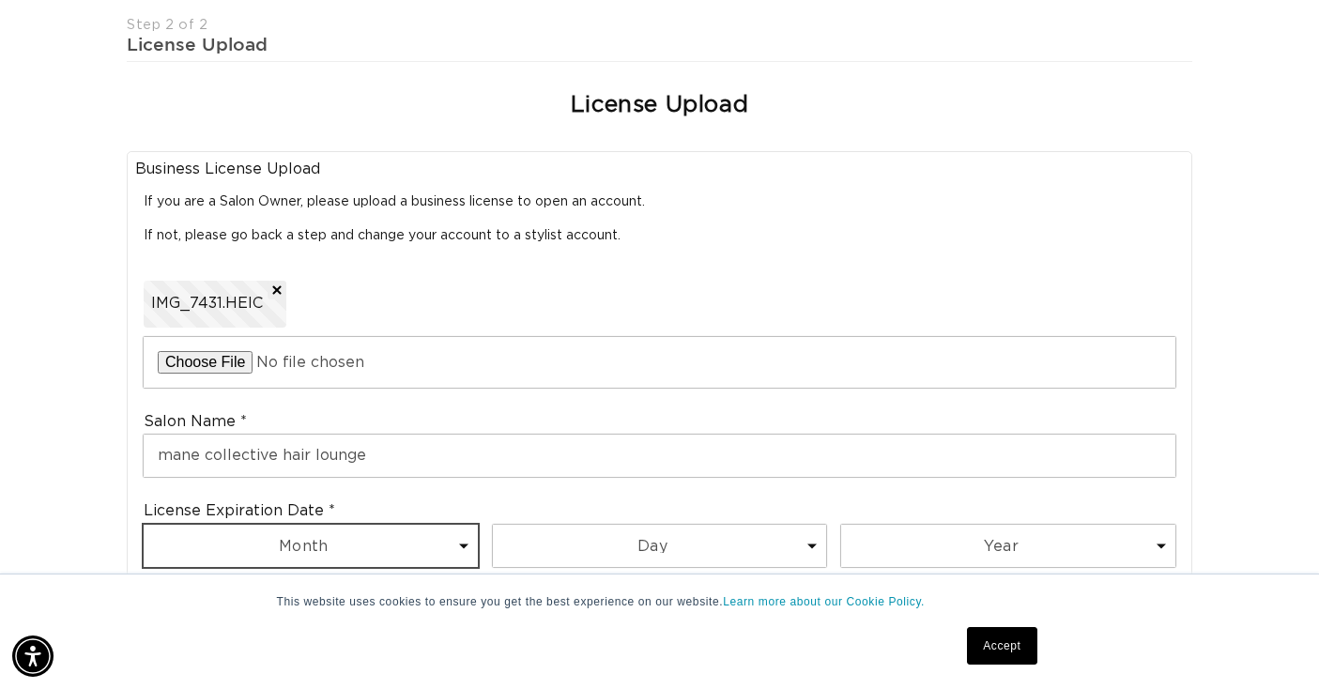
scroll to position [0, 0]
select select "12"
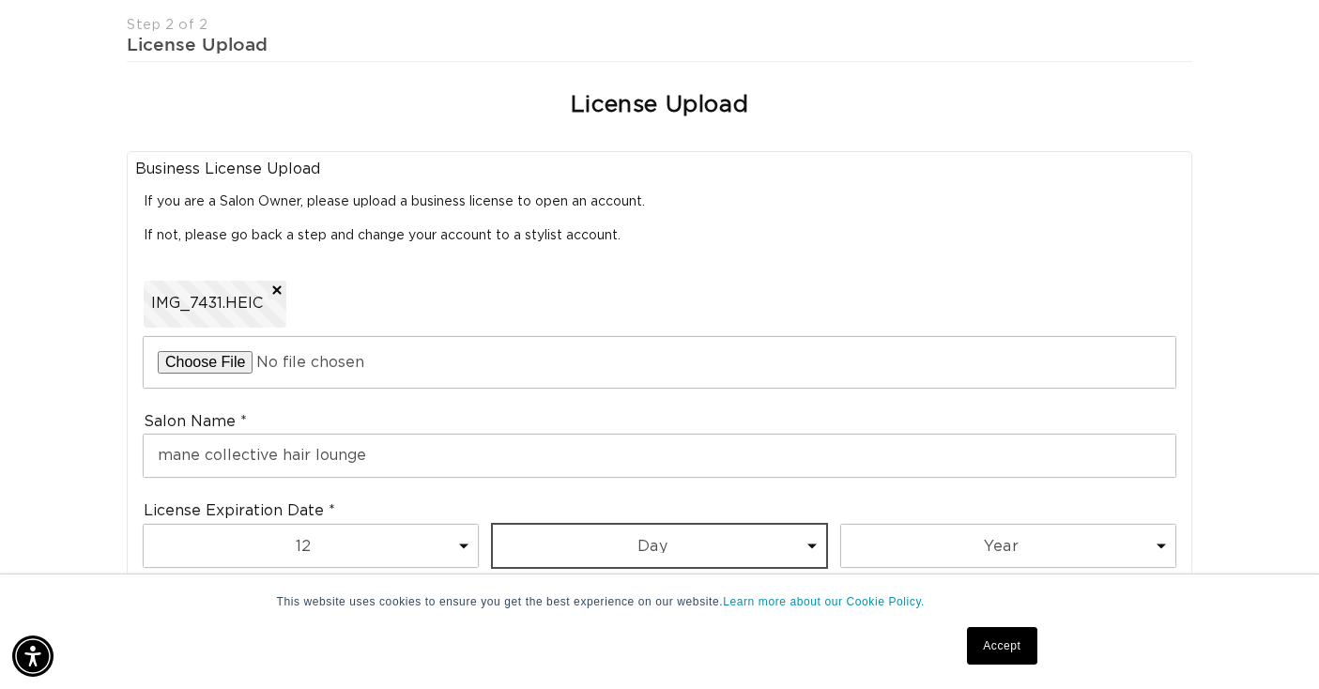
scroll to position [0, 1185]
select select "31"
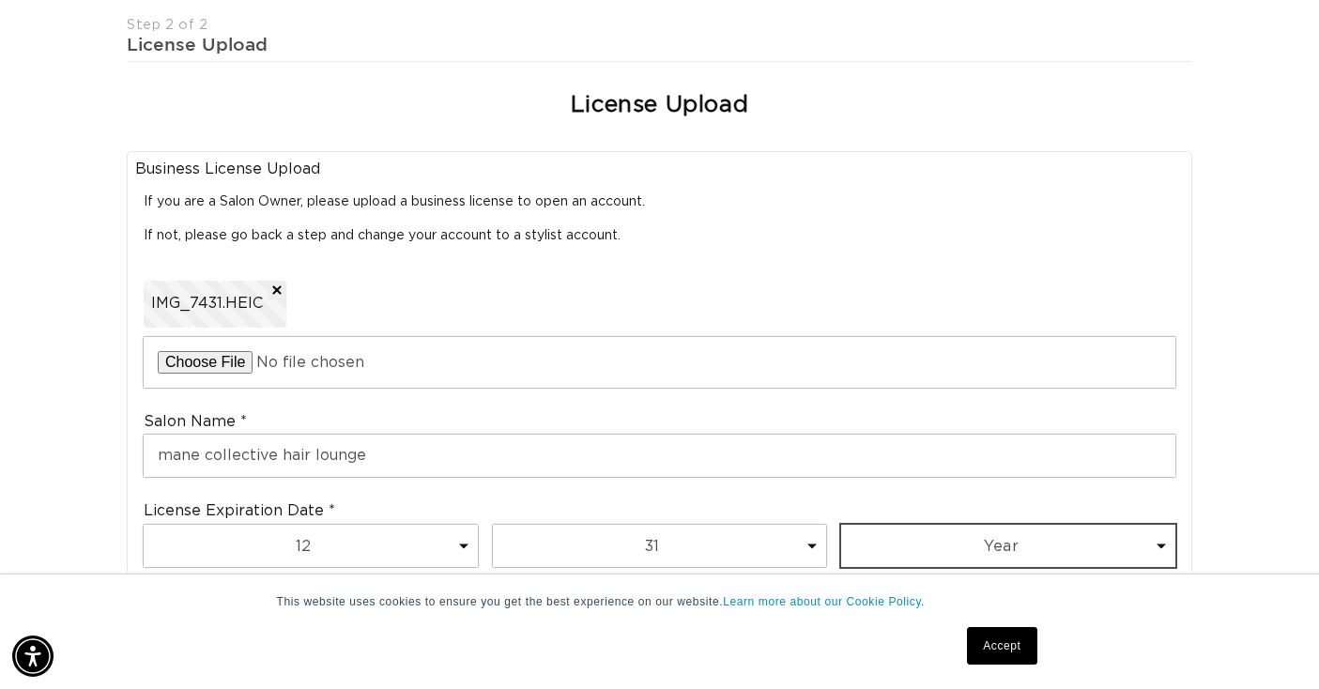
select select "2026"
click at [1005, 644] on link "Accept" at bounding box center [1001, 646] width 69 height 38
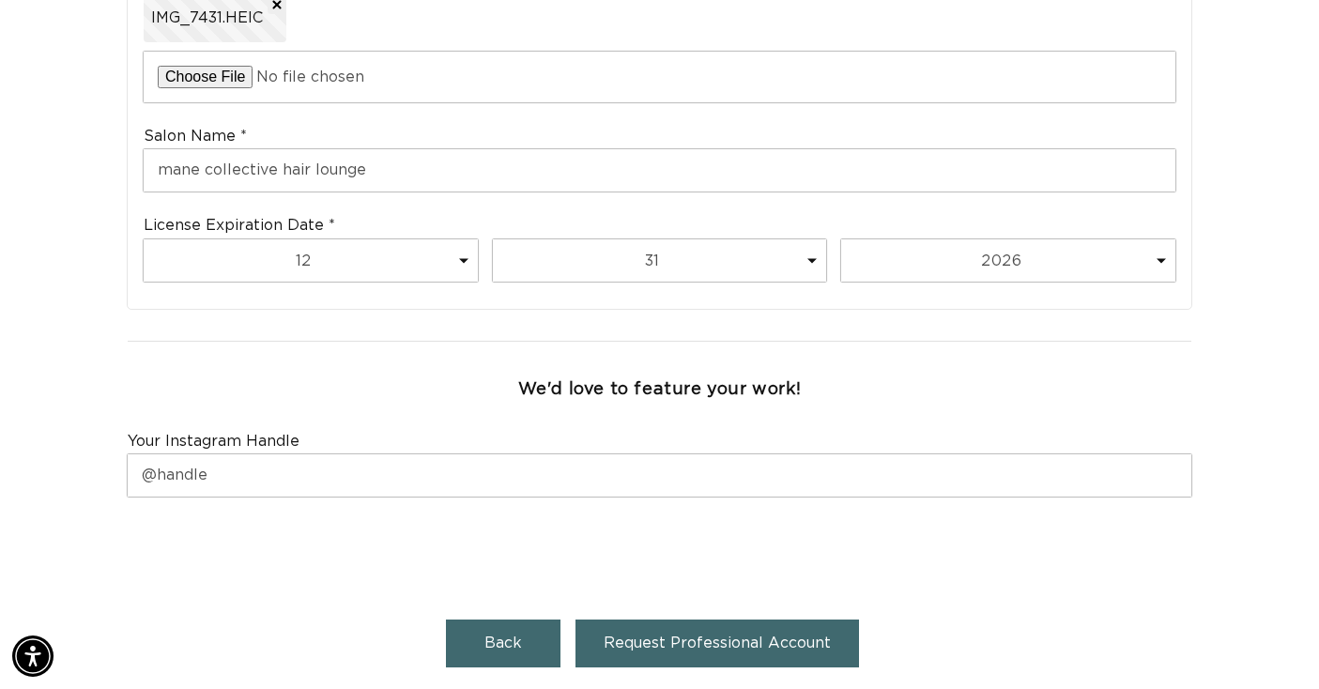
scroll to position [0, 2371]
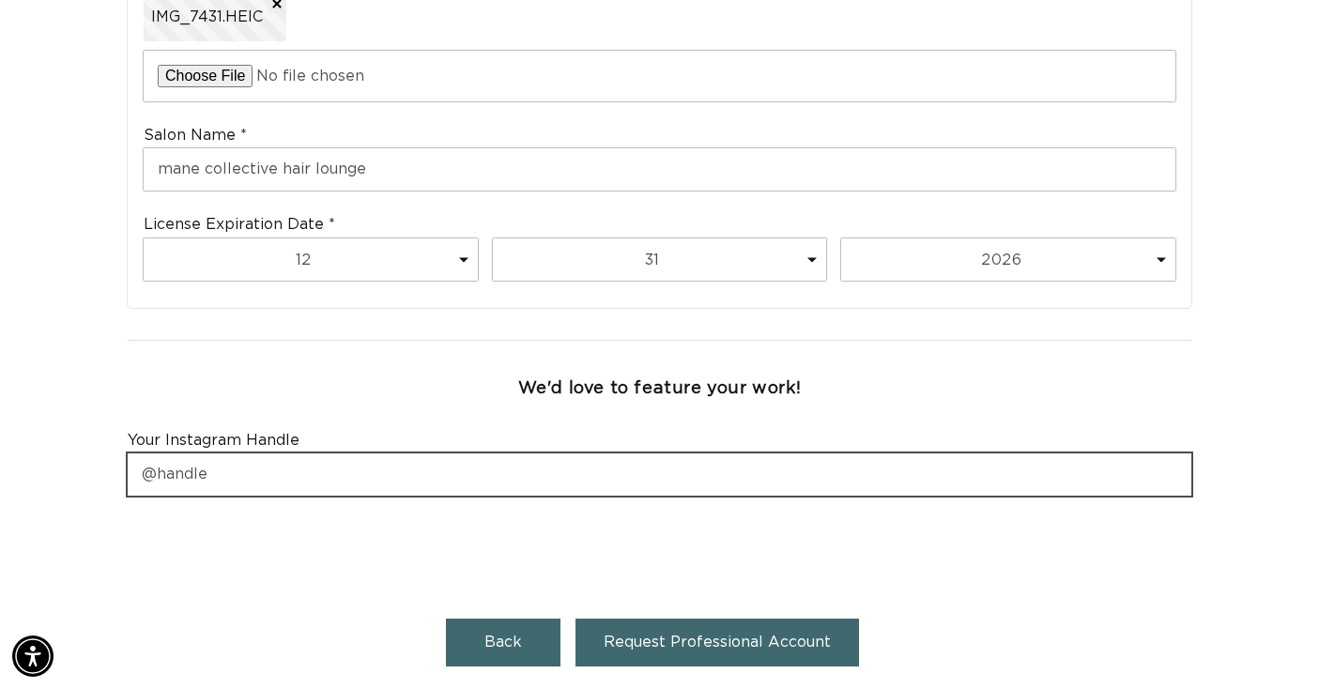
click at [762, 453] on input "text" at bounding box center [659, 474] width 1063 height 42
type input "manecollectivehairlounge"
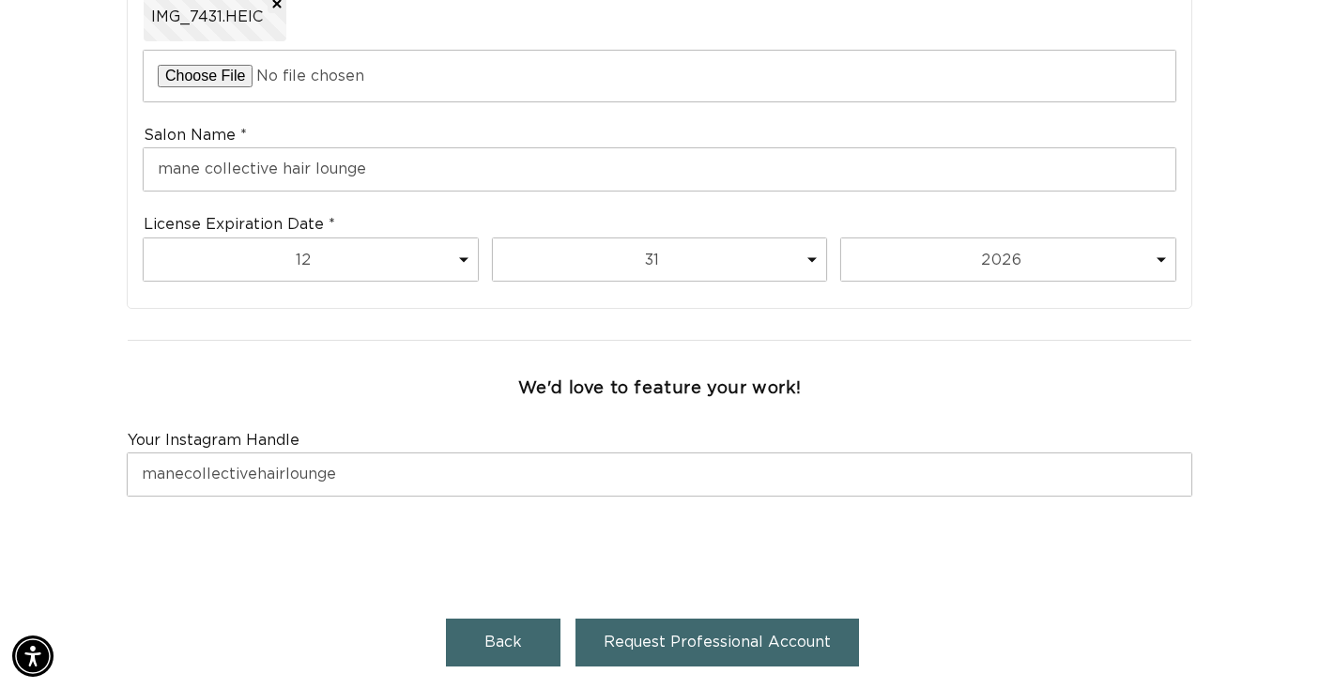
click at [701, 634] on span "Request Professional Account" at bounding box center [716, 641] width 227 height 15
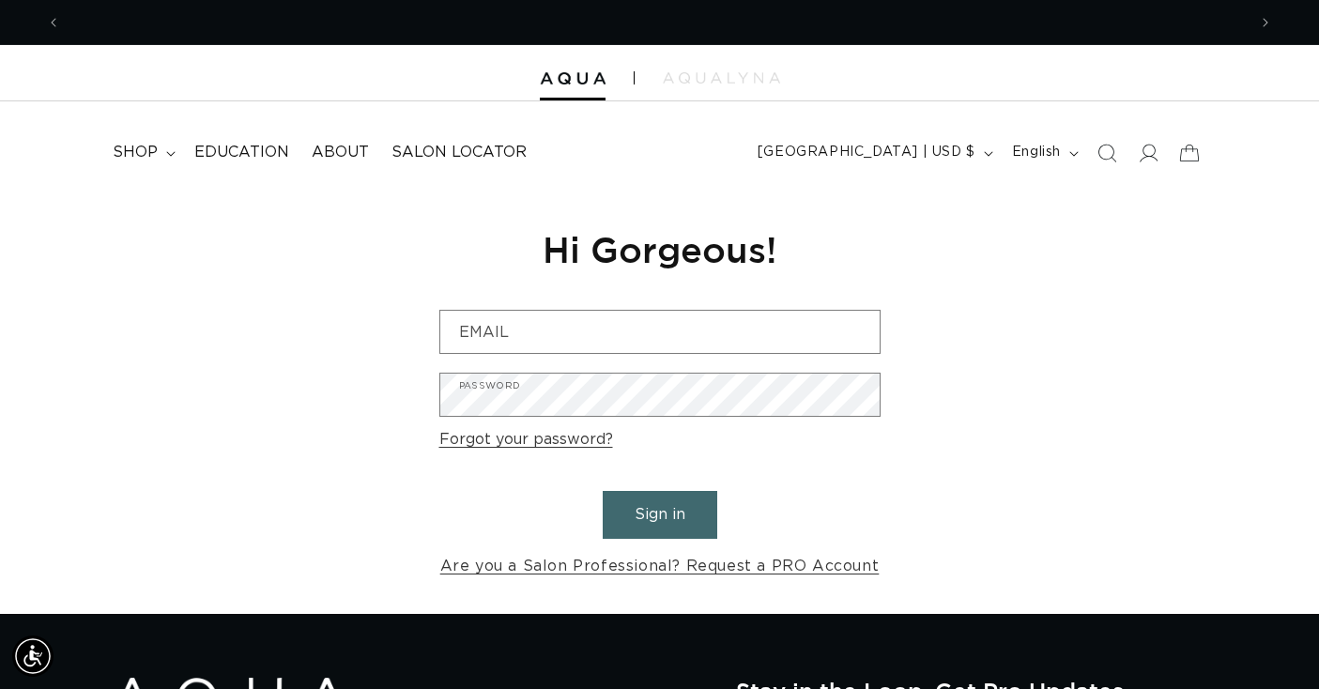
scroll to position [0, 1185]
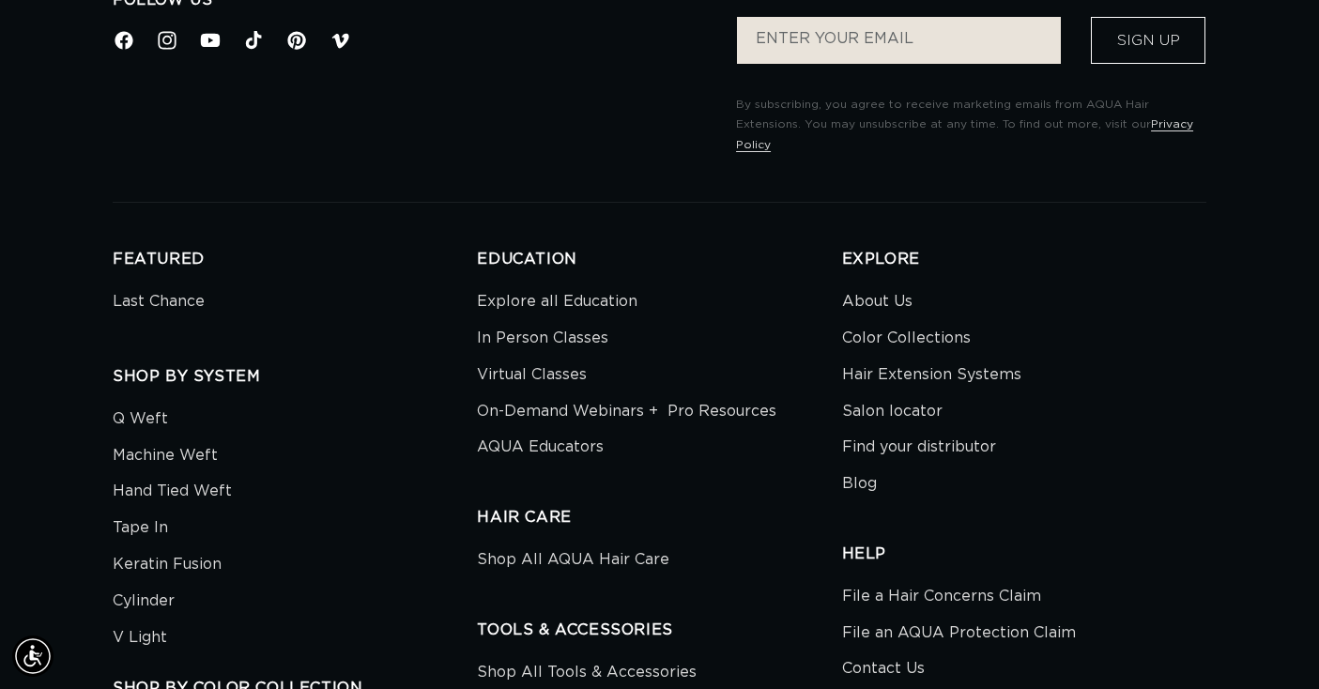
scroll to position [5268, 0]
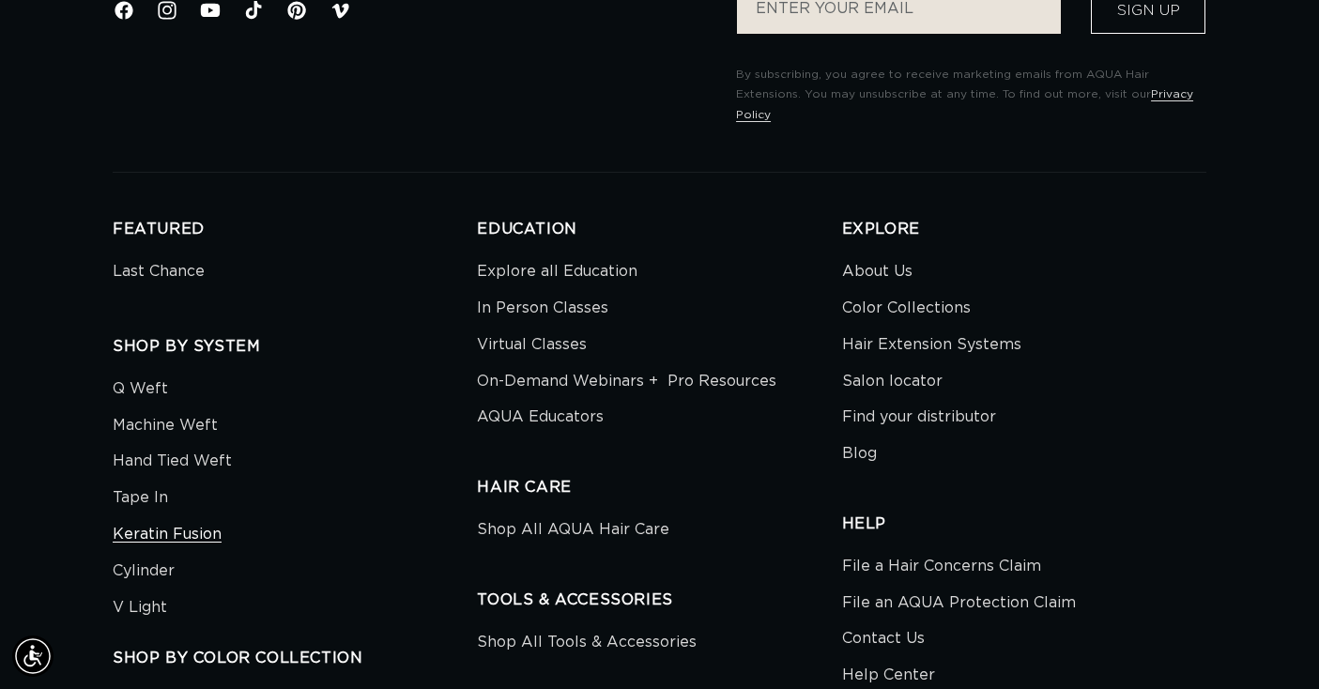
click at [173, 516] on link "Keratin Fusion" at bounding box center [167, 534] width 109 height 37
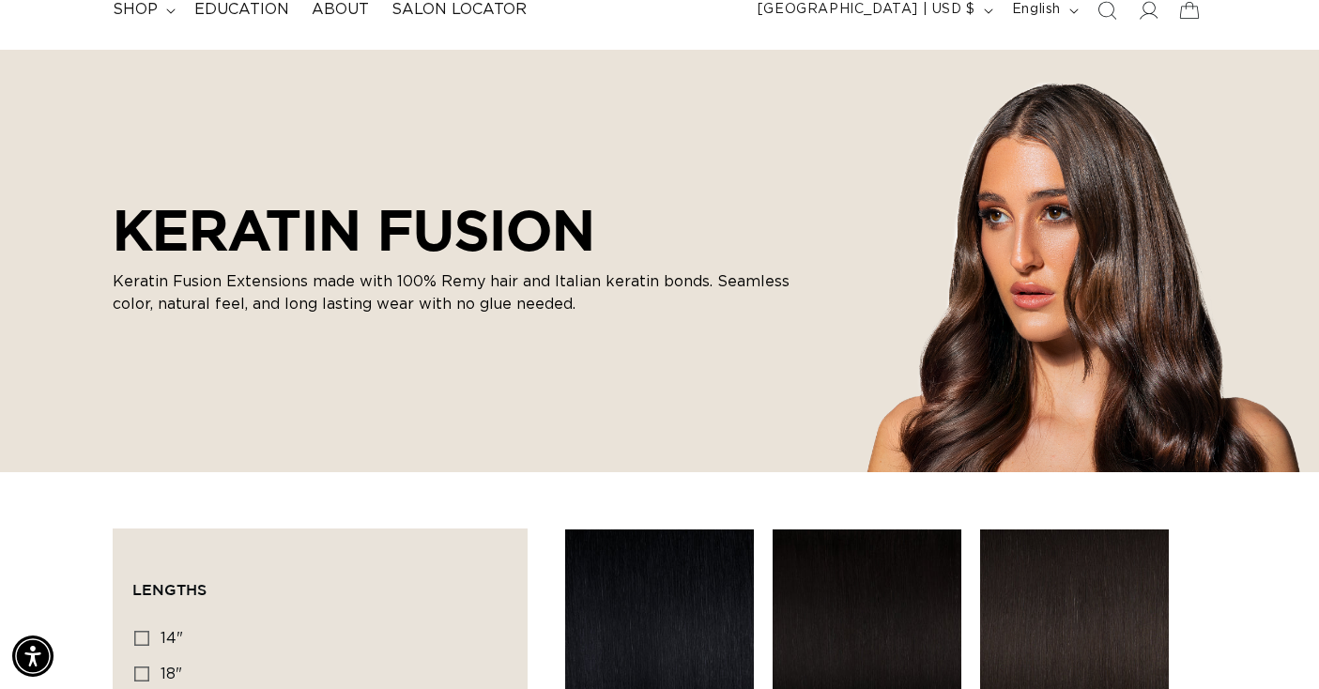
scroll to position [123, 0]
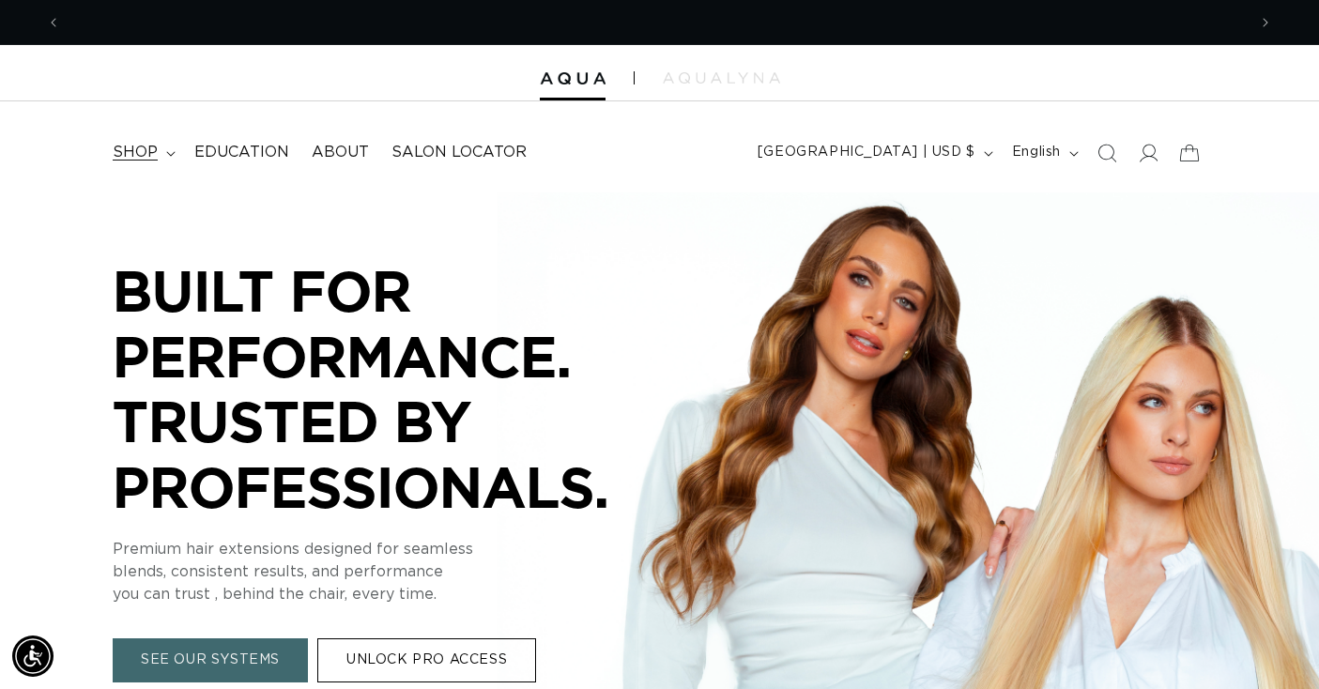
scroll to position [0, 1185]
click at [151, 146] on span "shop" at bounding box center [135, 153] width 45 height 20
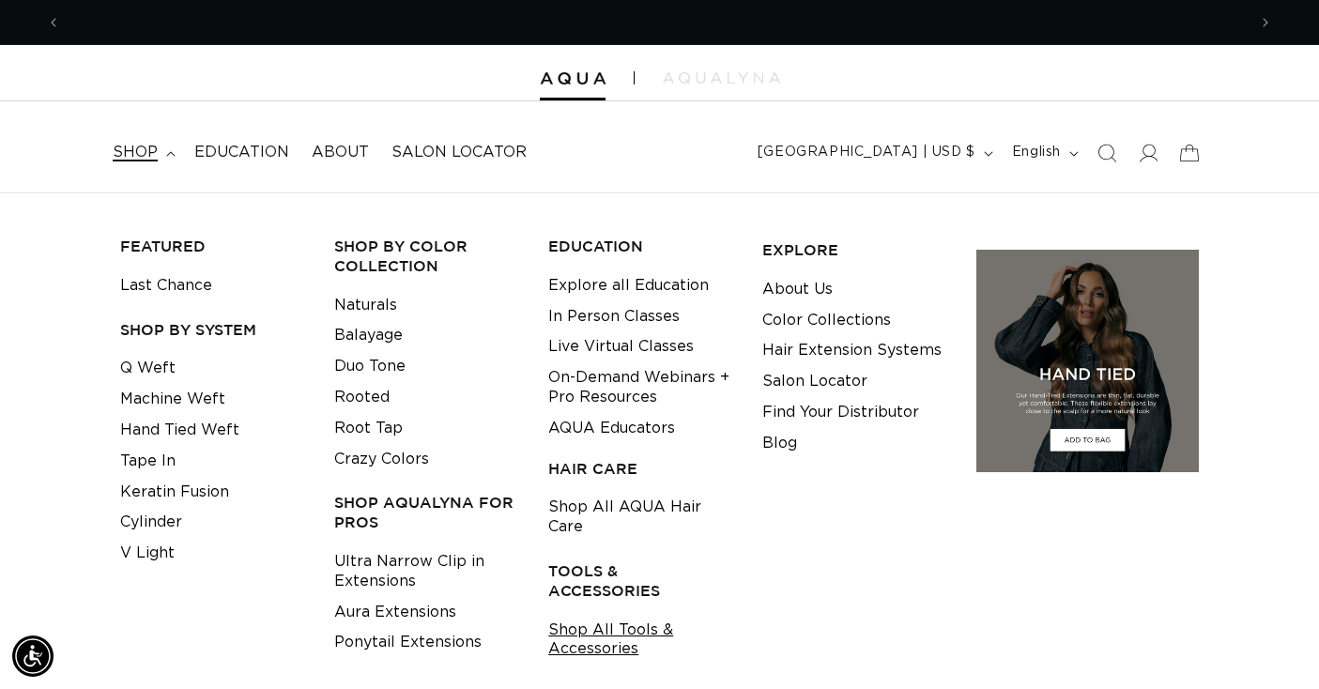
scroll to position [0, 0]
click at [630, 615] on link "Shop All Tools & Accessories" at bounding box center [640, 640] width 185 height 51
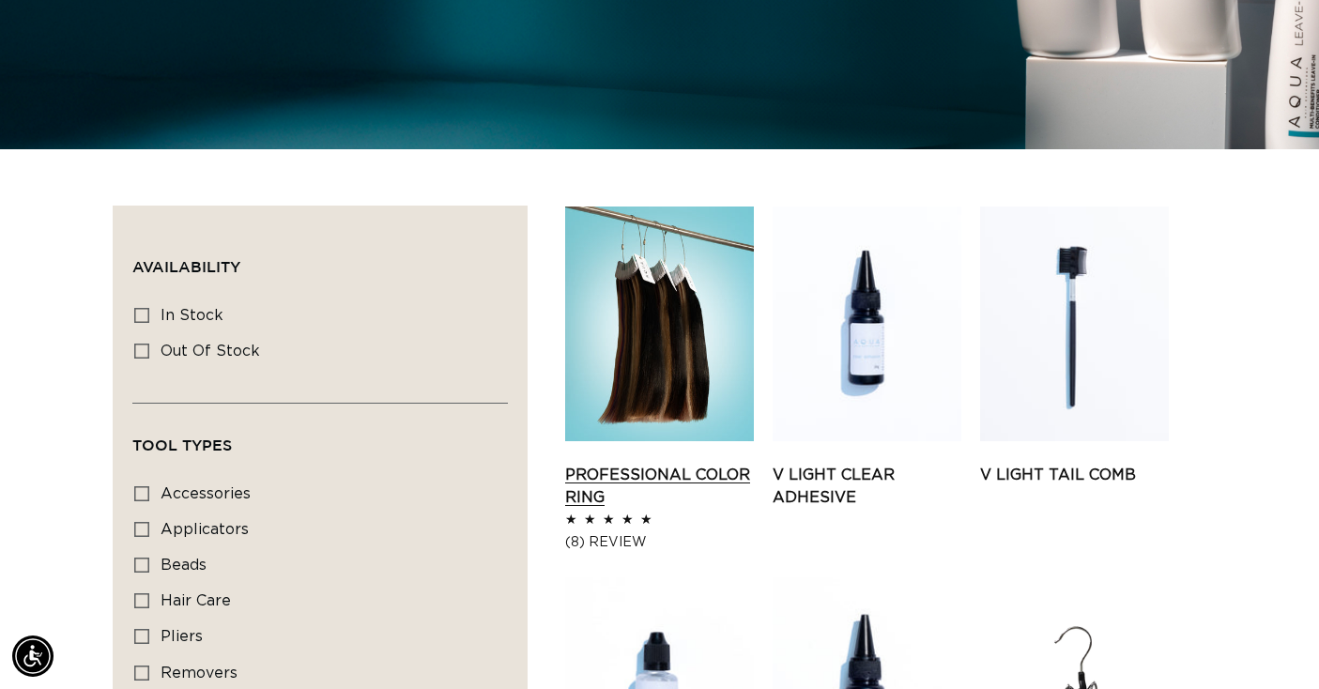
scroll to position [0, 1185]
click at [634, 486] on link "Professional Color Ring" at bounding box center [659, 486] width 189 height 45
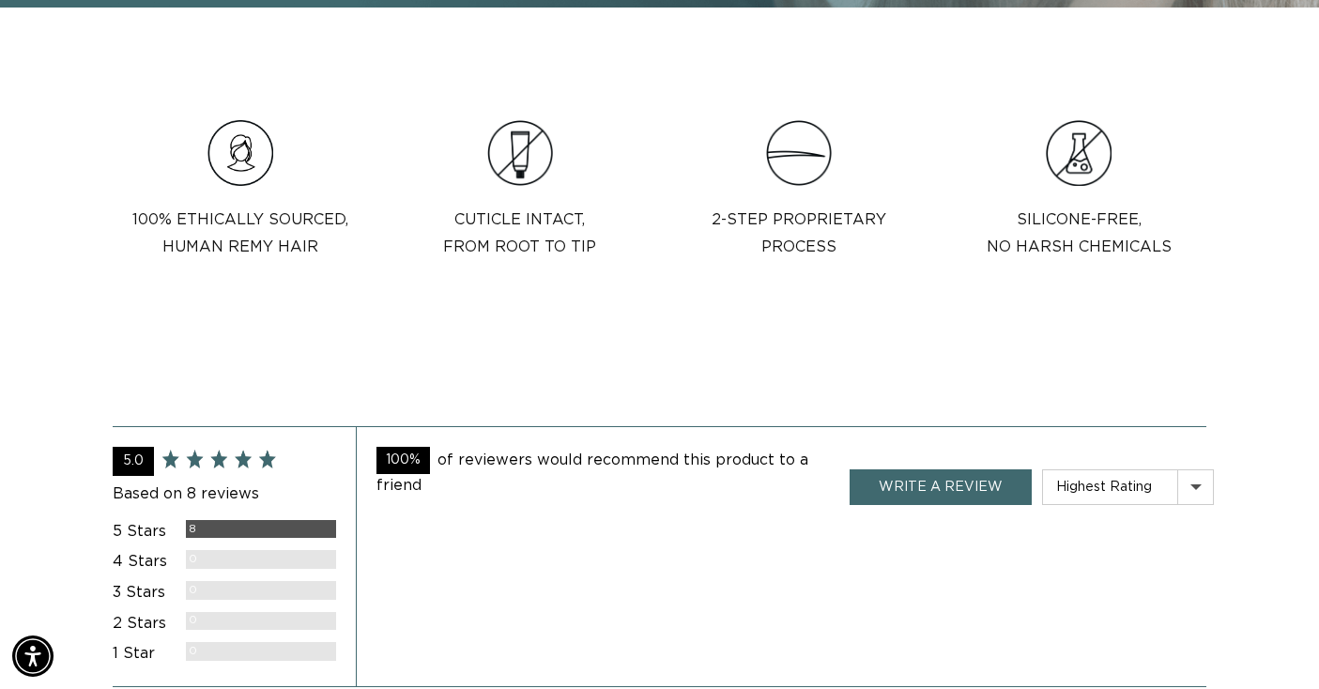
scroll to position [0, 1185]
